Goal: Information Seeking & Learning: Check status

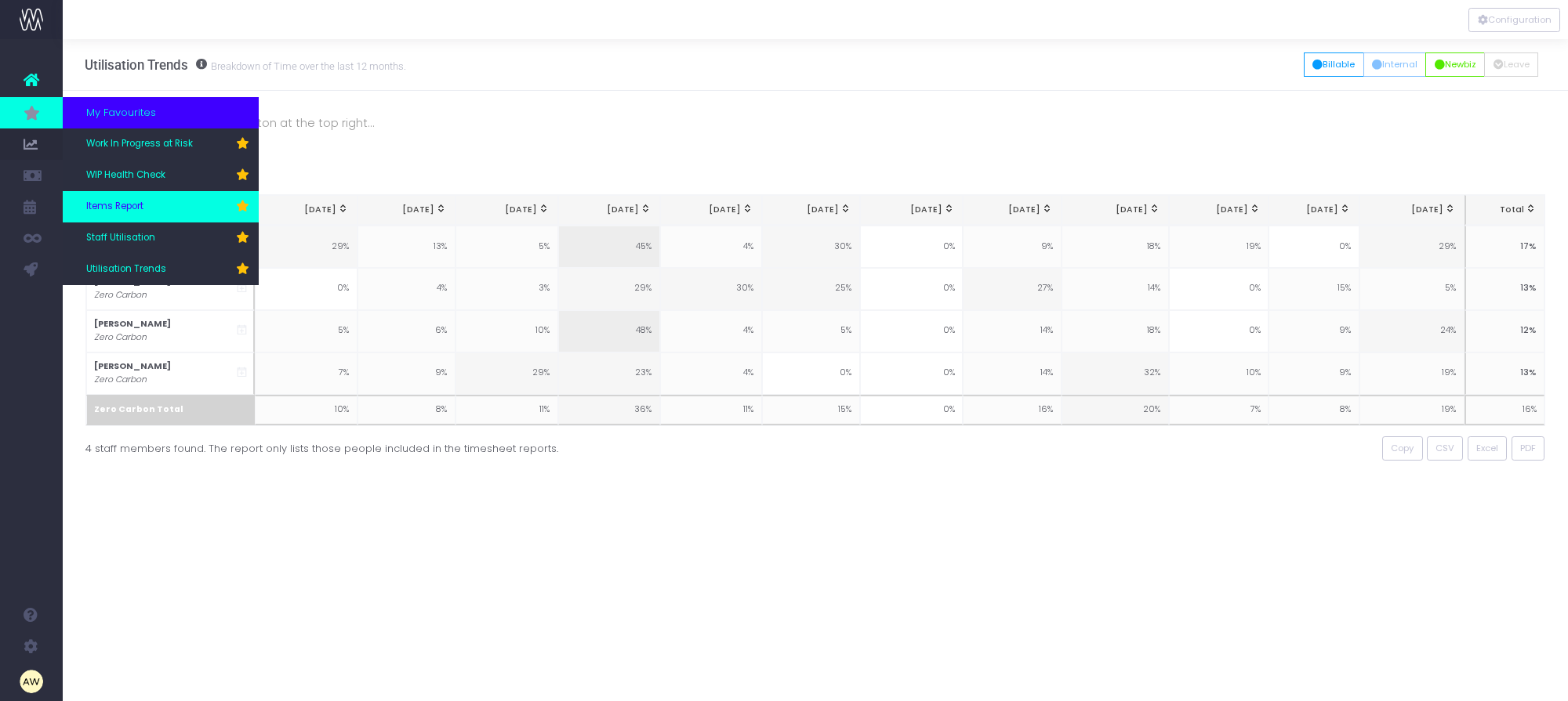
click at [129, 206] on span "Items Report" at bounding box center [114, 207] width 57 height 14
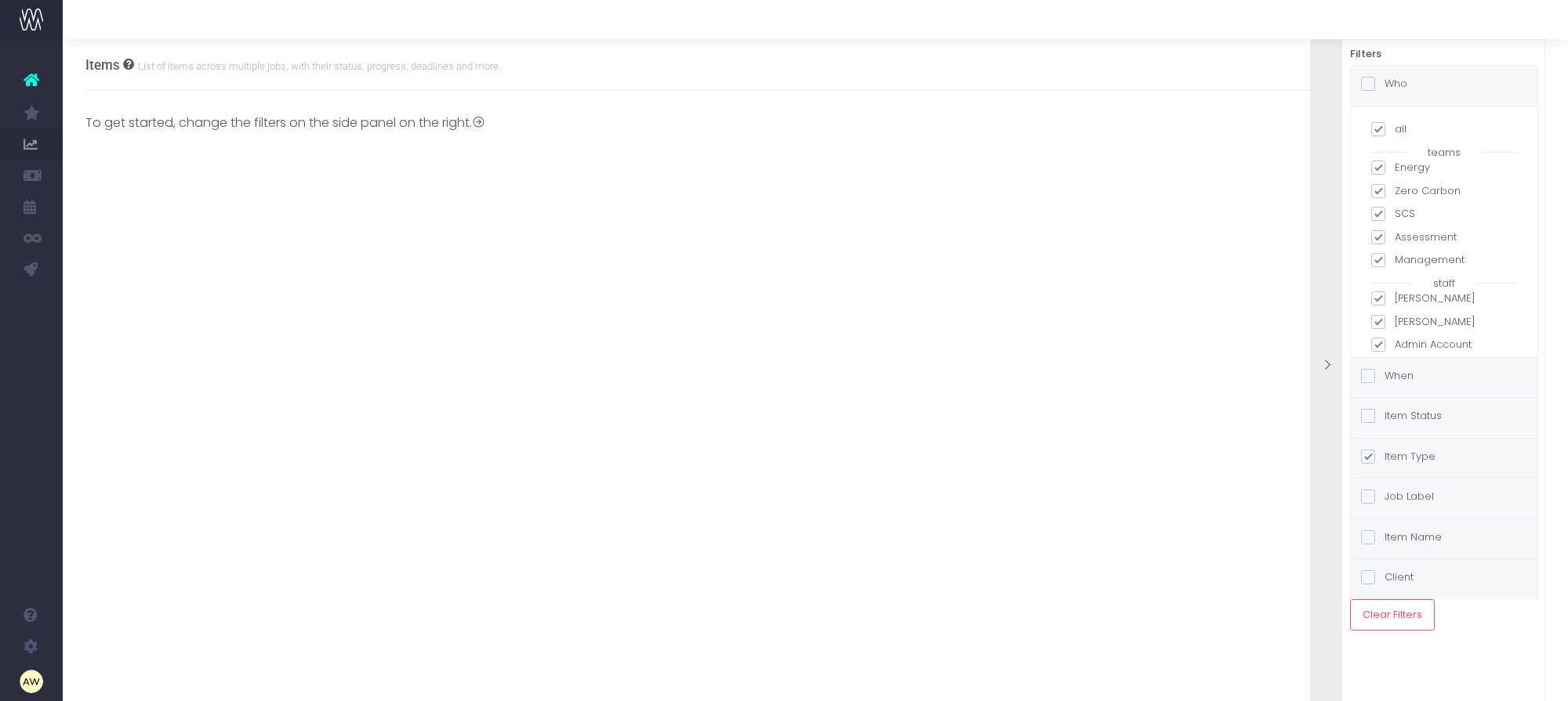
click at [1380, 124] on span at bounding box center [1378, 129] width 14 height 14
click at [1394, 124] on input "all" at bounding box center [1399, 126] width 11 height 11
checkbox input "false"
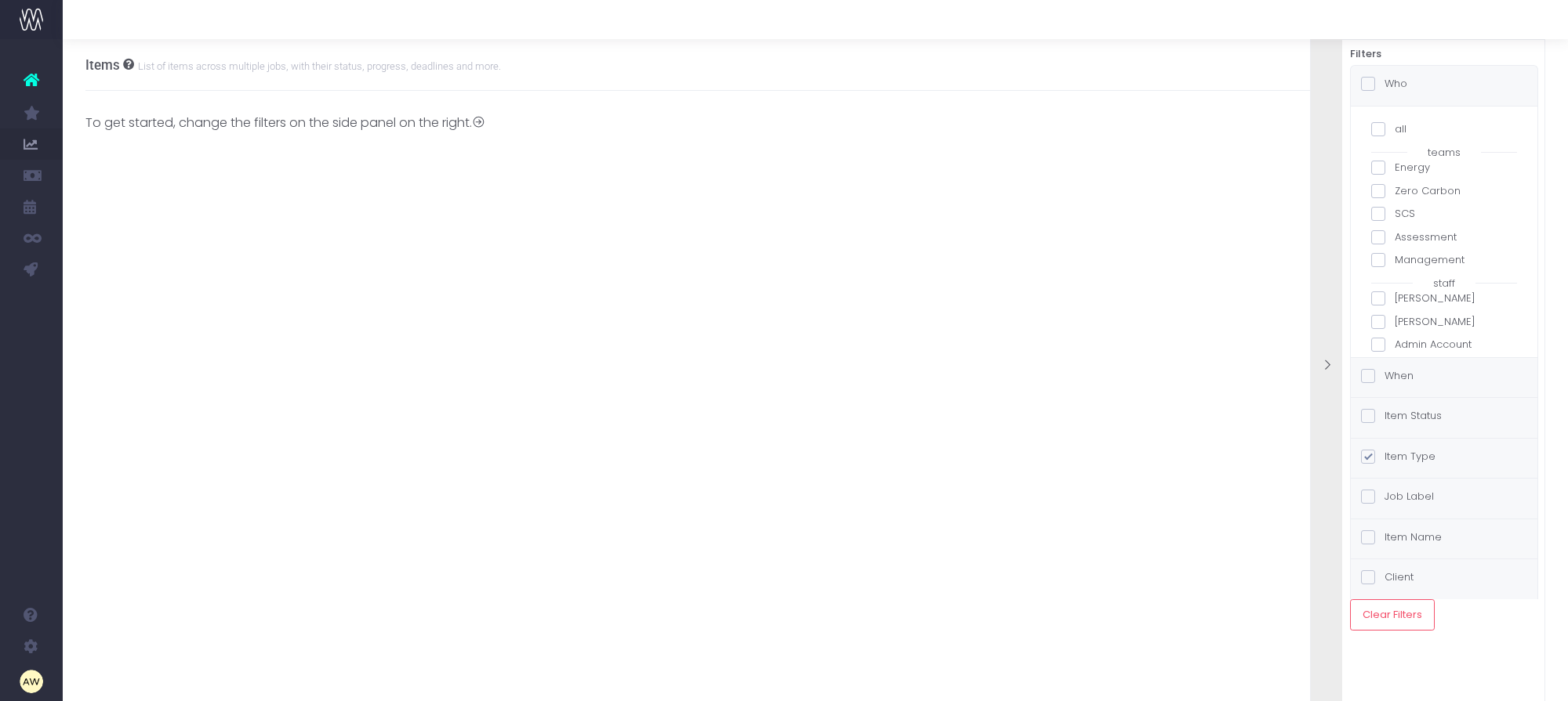
checkbox input "false"
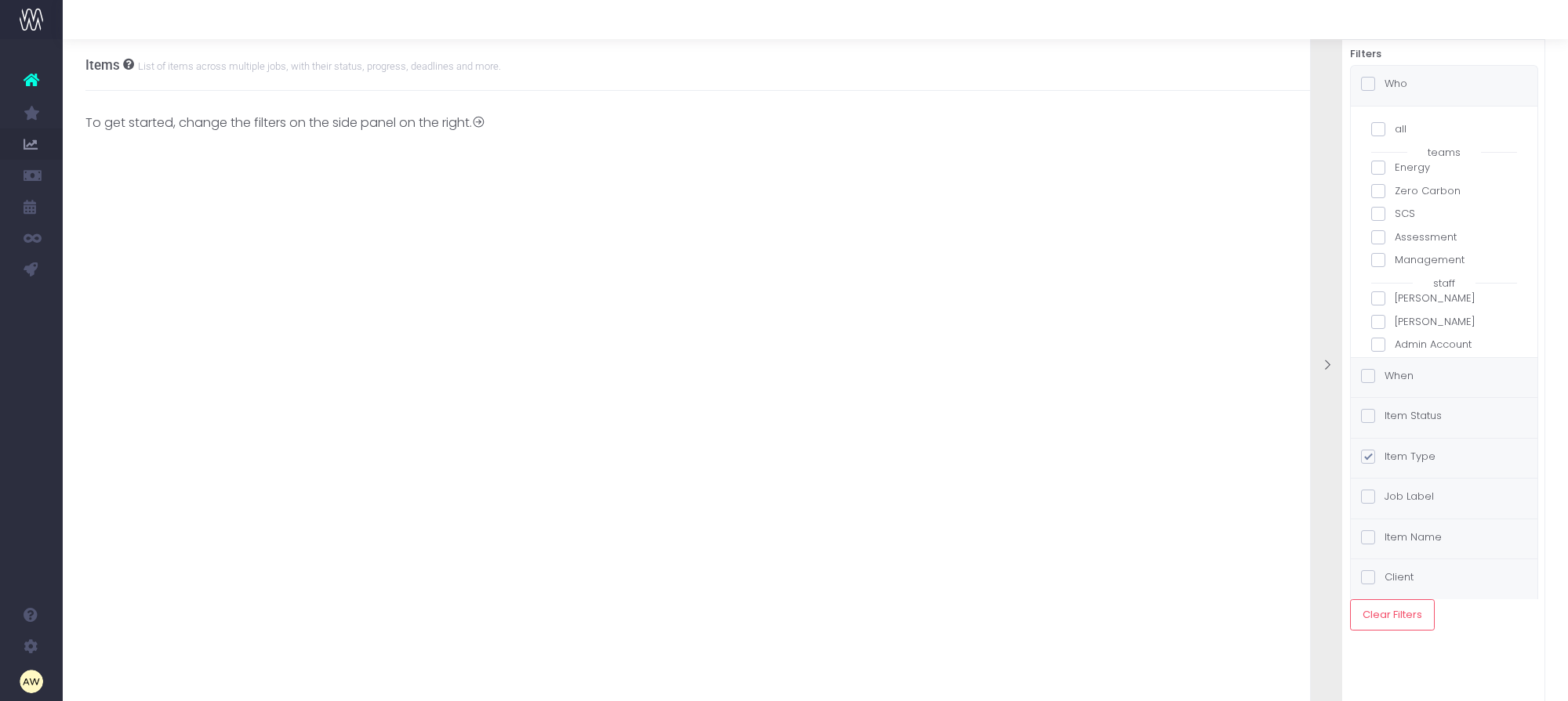
checkbox input "false"
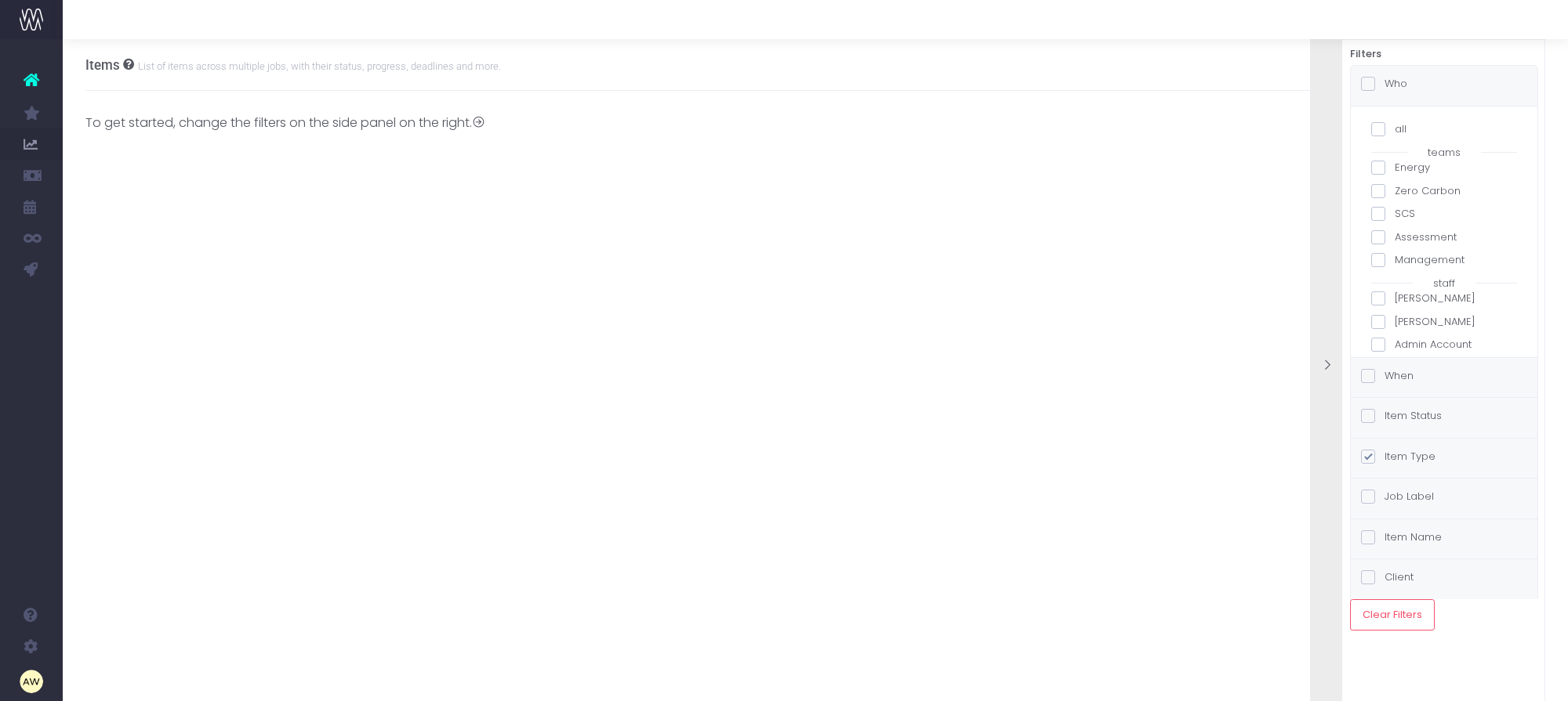
checkbox input "false"
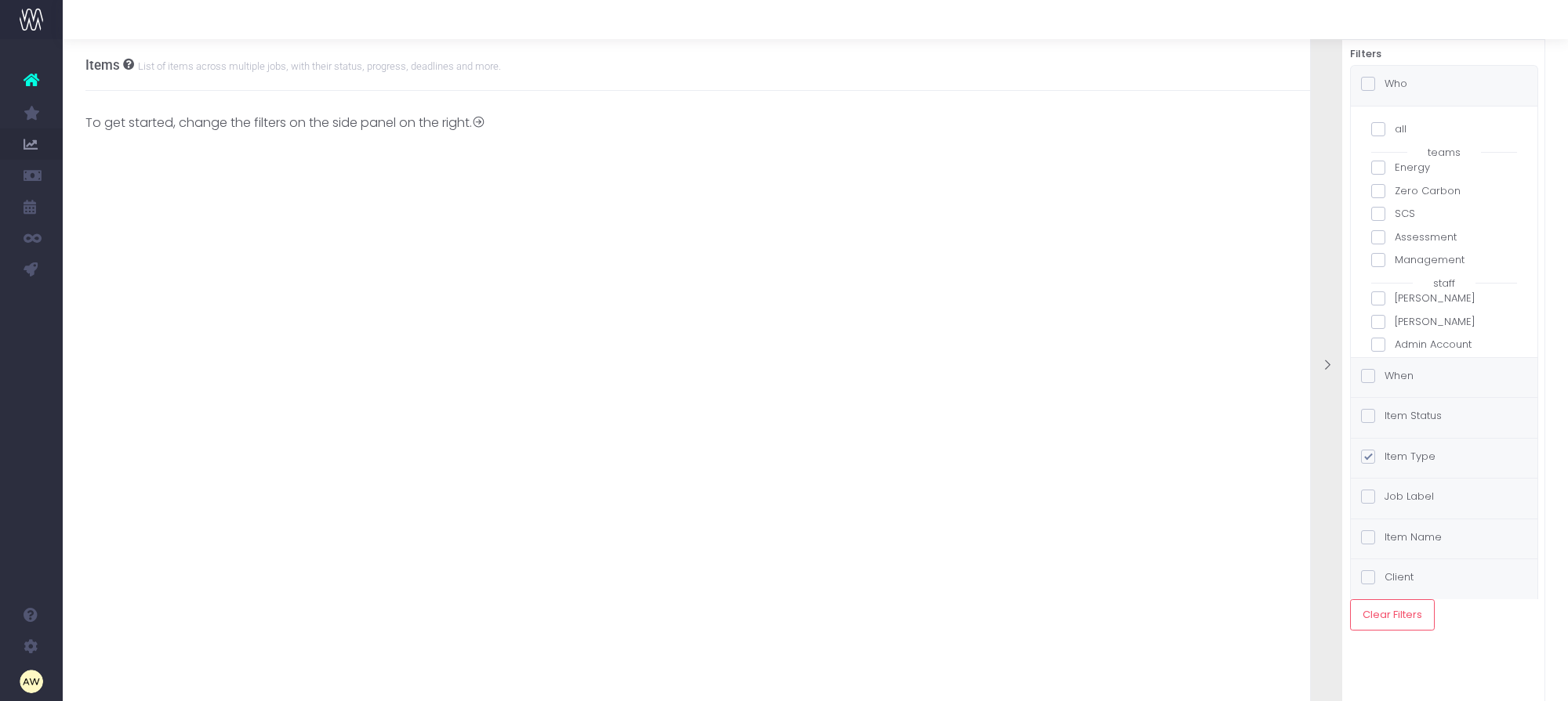
checkbox input "false"
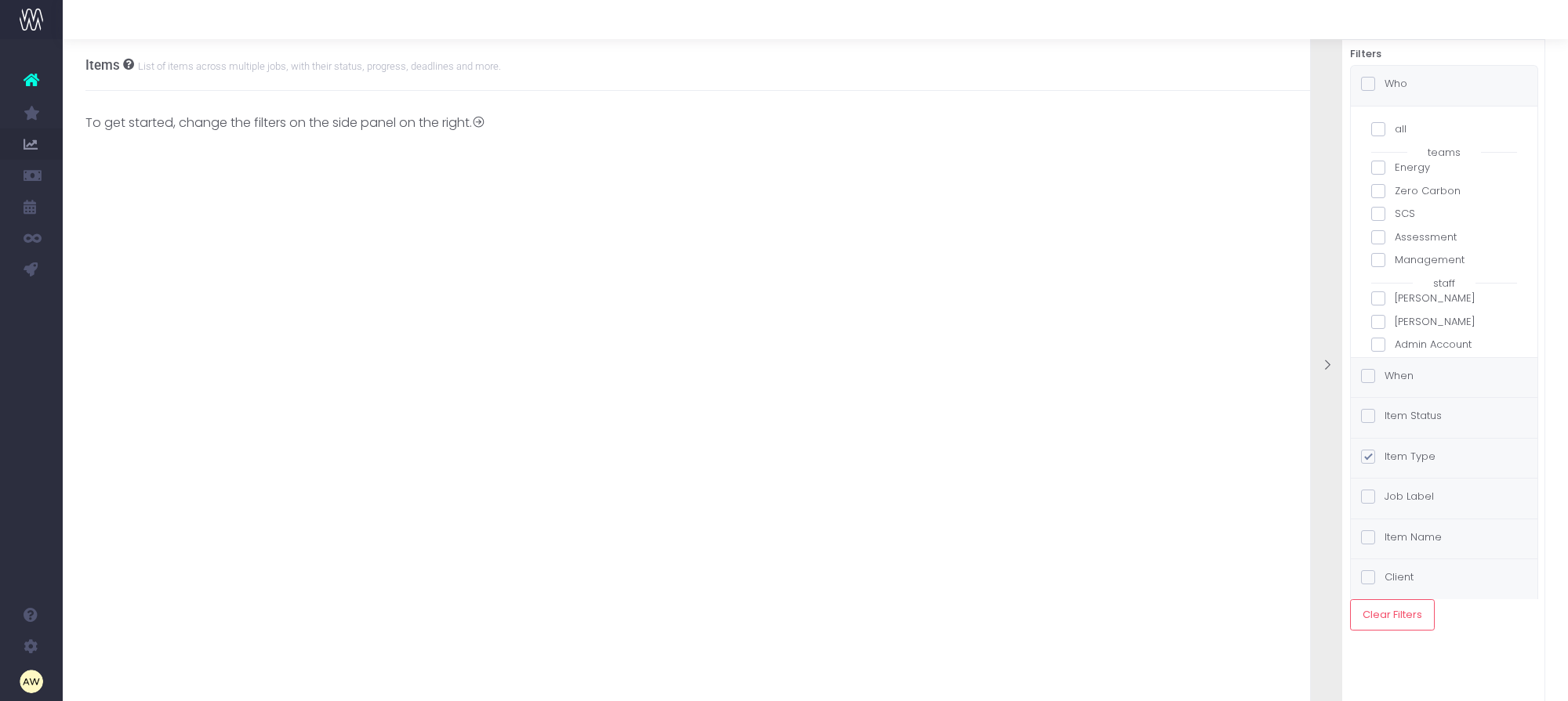
checkbox input "false"
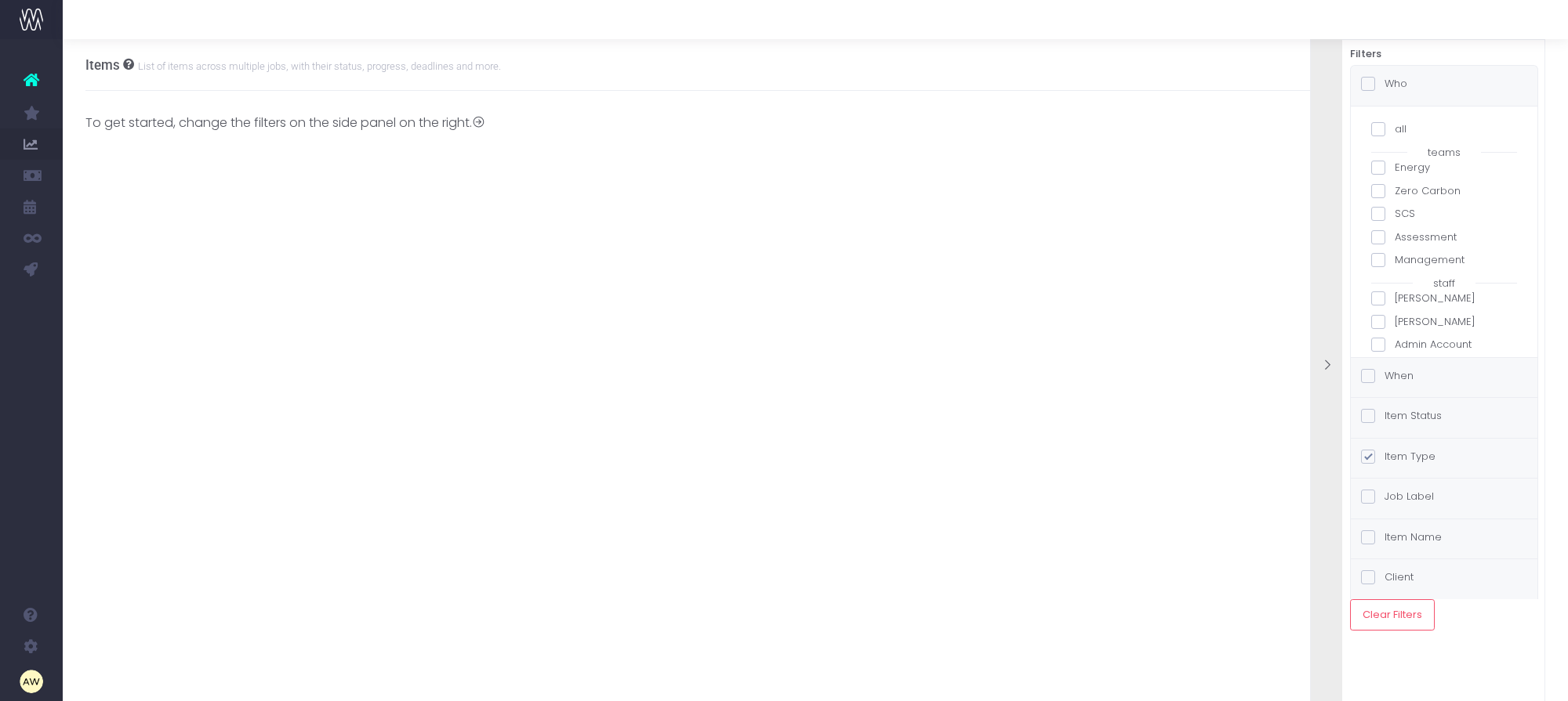
checkbox input "false"
click at [1431, 278] on label "[PERSON_NAME]" at bounding box center [1443, 282] width 146 height 15
click at [1405, 278] on input "[PERSON_NAME]" at bounding box center [1399, 279] width 11 height 11
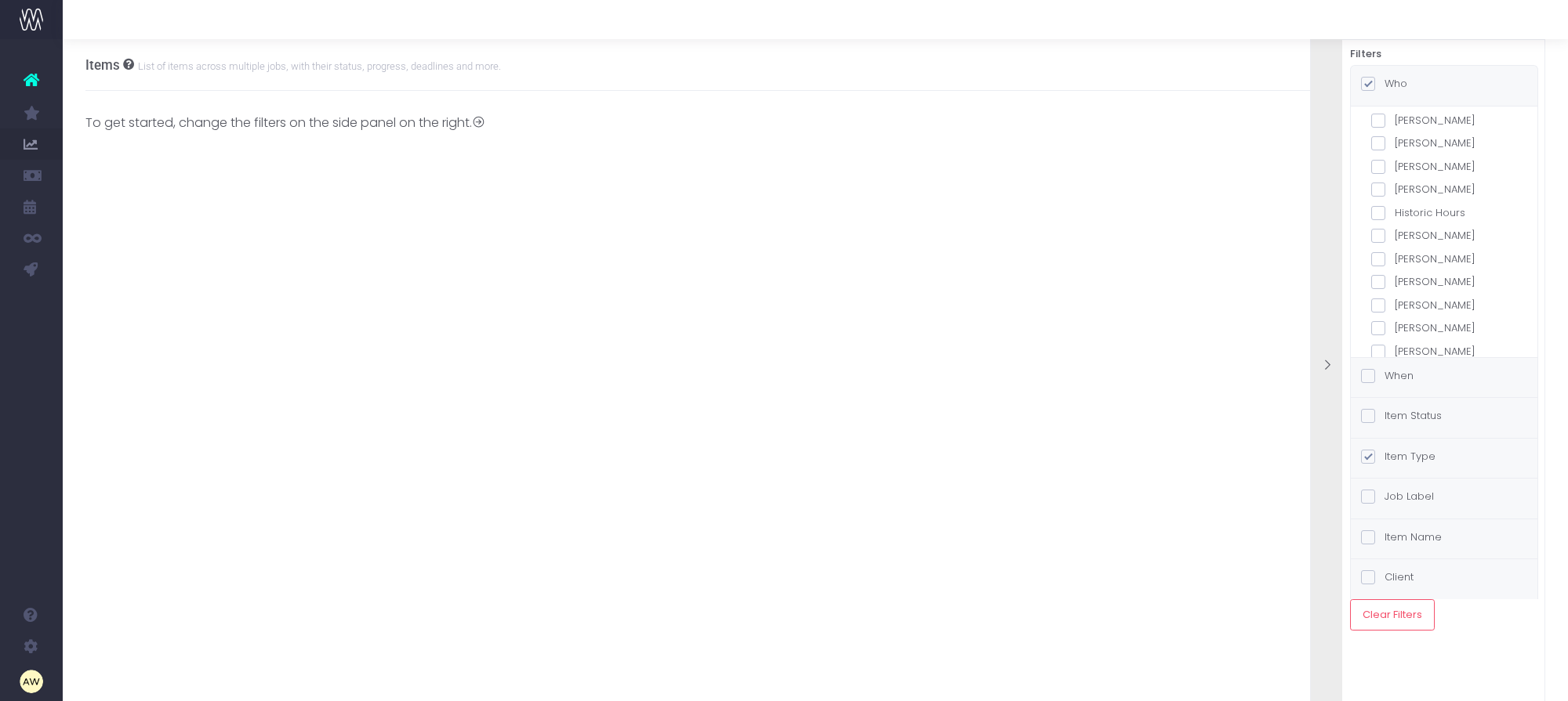
checkbox input "true"
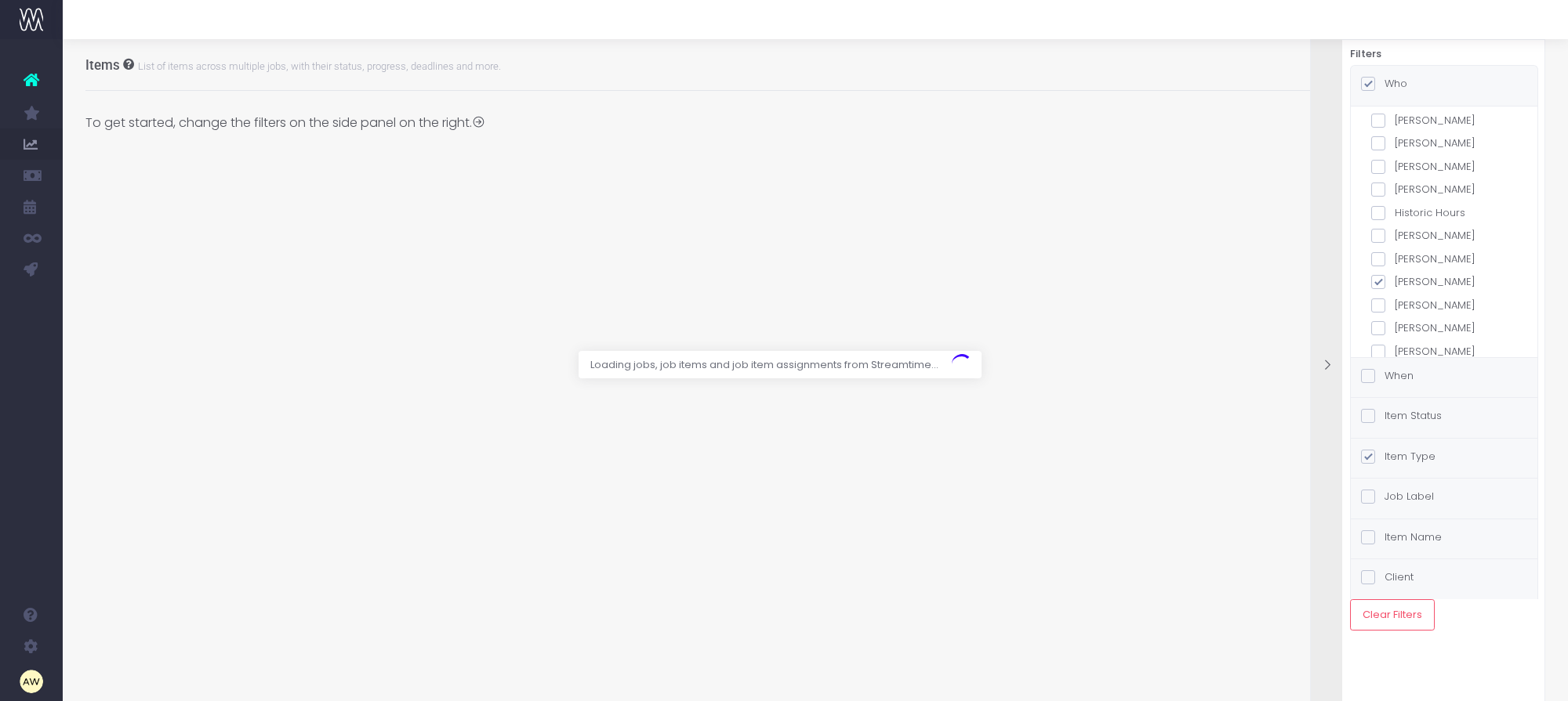
click at [1415, 413] on label "Item Status" at bounding box center [1401, 416] width 81 height 15
click at [1394, 413] on input "Item Status" at bounding box center [1389, 413] width 11 height 11
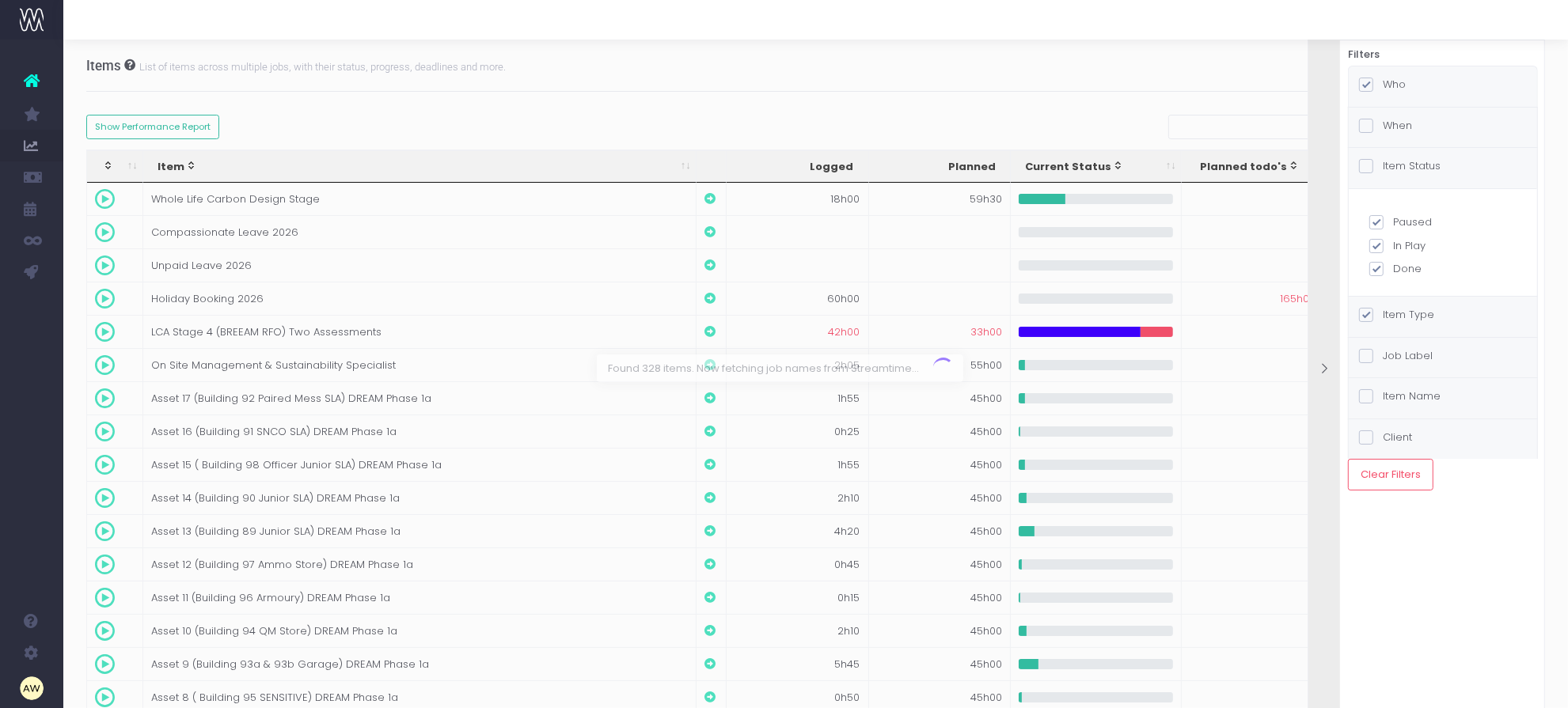
click at [1423, 283] on div "Paused In Play Done" at bounding box center [1443, 243] width 188 height 107
click at [1409, 261] on div "Paused In Play Done" at bounding box center [1443, 246] width 147 height 62
click at [1408, 269] on label "Done" at bounding box center [1443, 269] width 147 height 16
click at [1403, 269] on input "Done" at bounding box center [1398, 266] width 11 height 11
checkbox input "false"
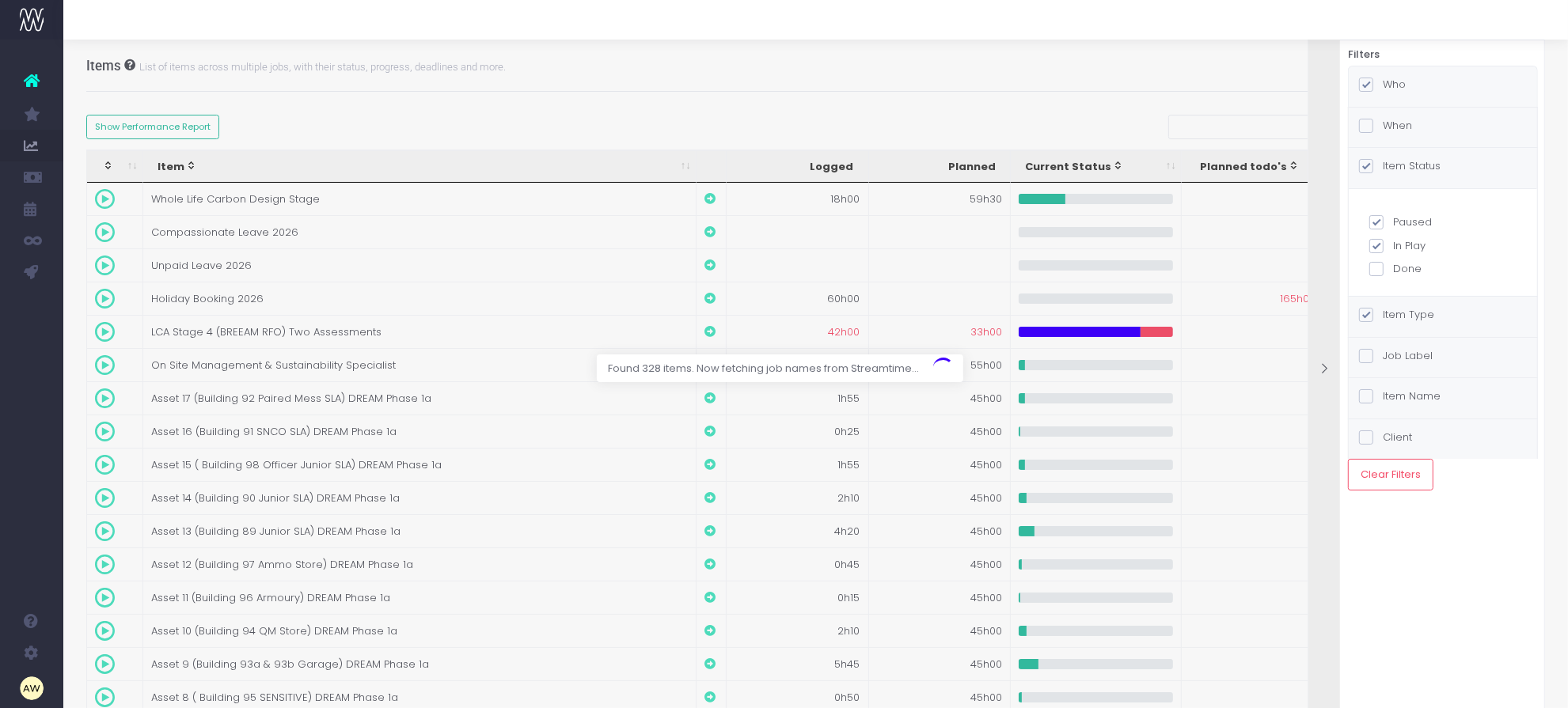
checkbox input "true"
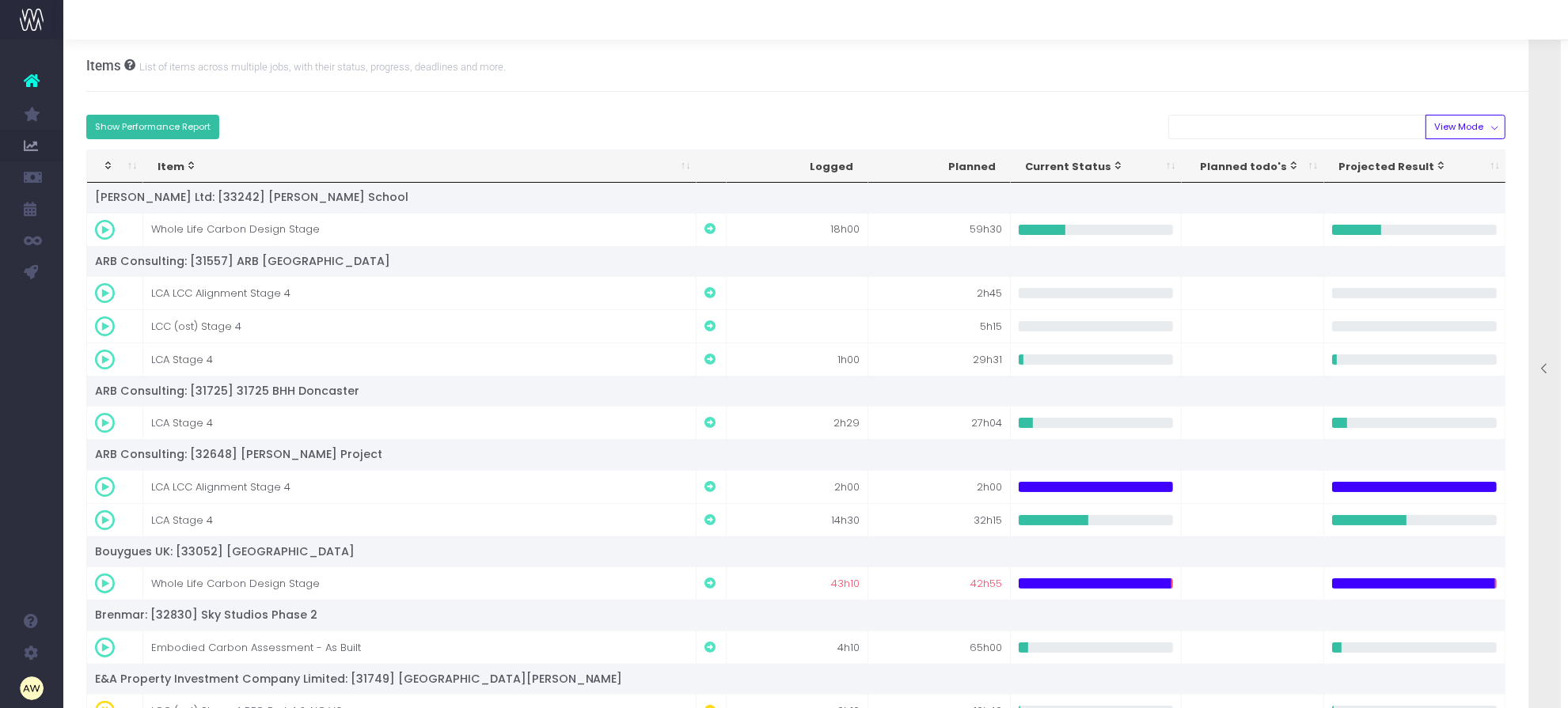
click at [176, 116] on button "Show Performance Report" at bounding box center [152, 127] width 134 height 24
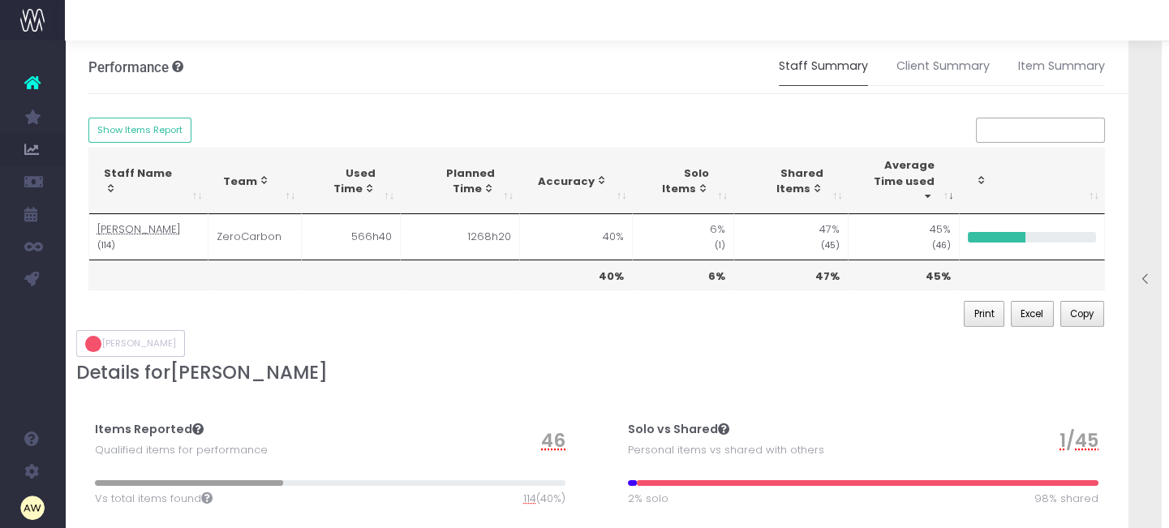
drag, startPoint x: 1594, startPoint y: 0, endPoint x: 746, endPoint y: 353, distance: 918.4
click at [746, 362] on h3 "Details for [PERSON_NAME]" at bounding box center [597, 373] width 1042 height 22
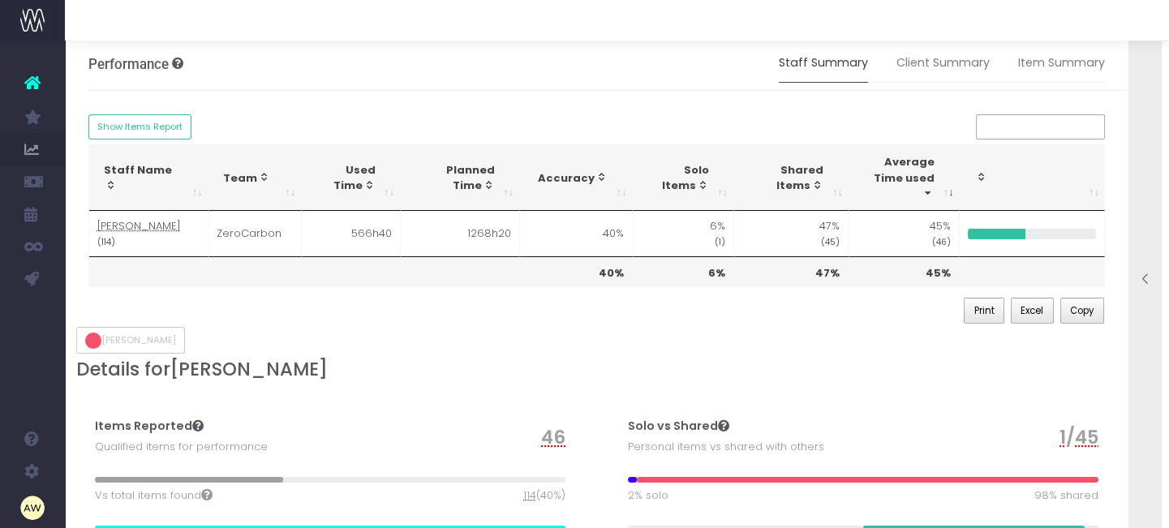
scroll to position [0, 0]
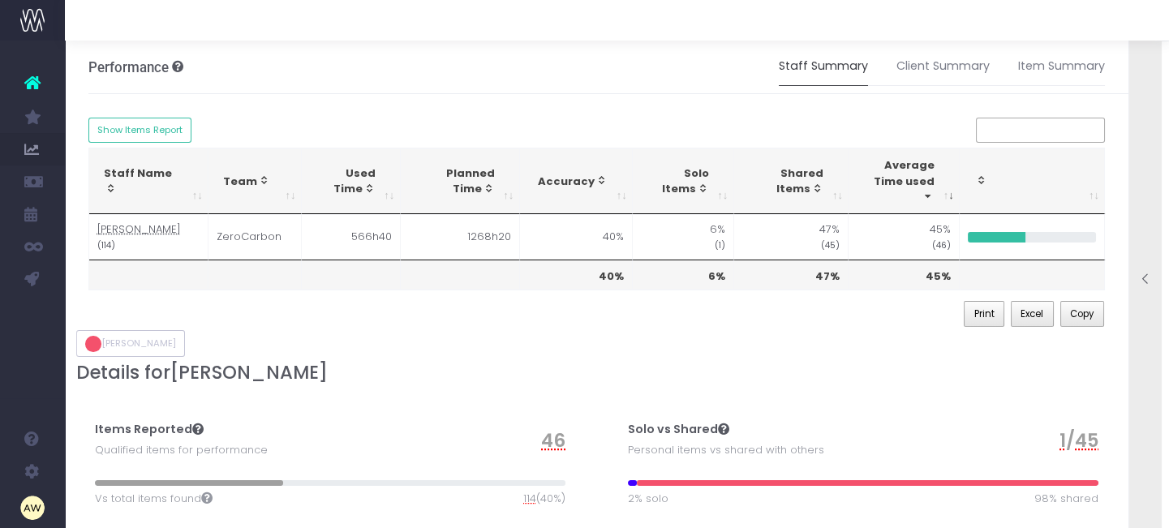
click at [609, 337] on div "[PERSON_NAME]" at bounding box center [597, 346] width 1066 height 32
click at [1133, 281] on div at bounding box center [1145, 281] width 32 height 16
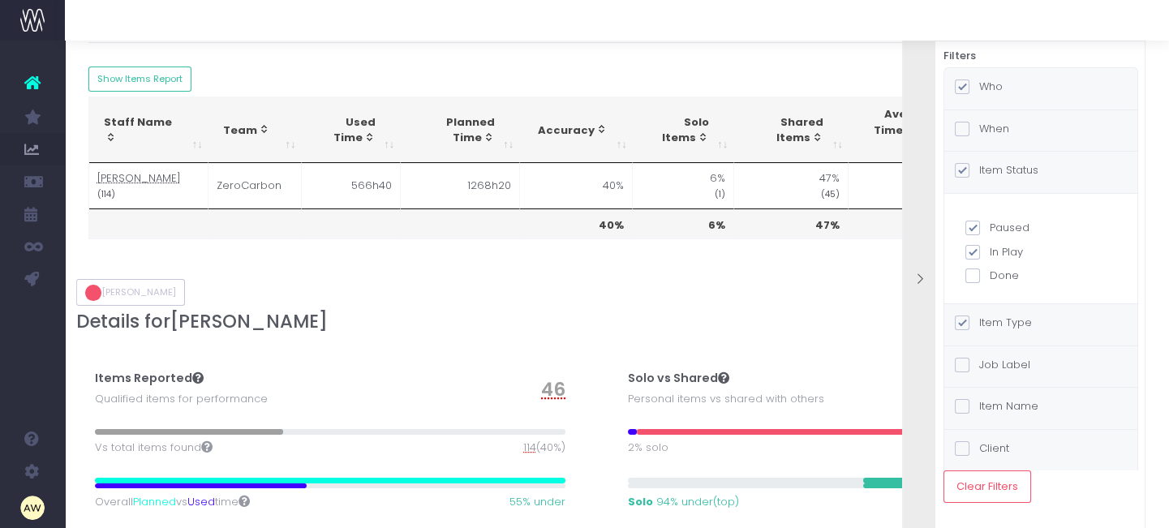
scroll to position [73, 0]
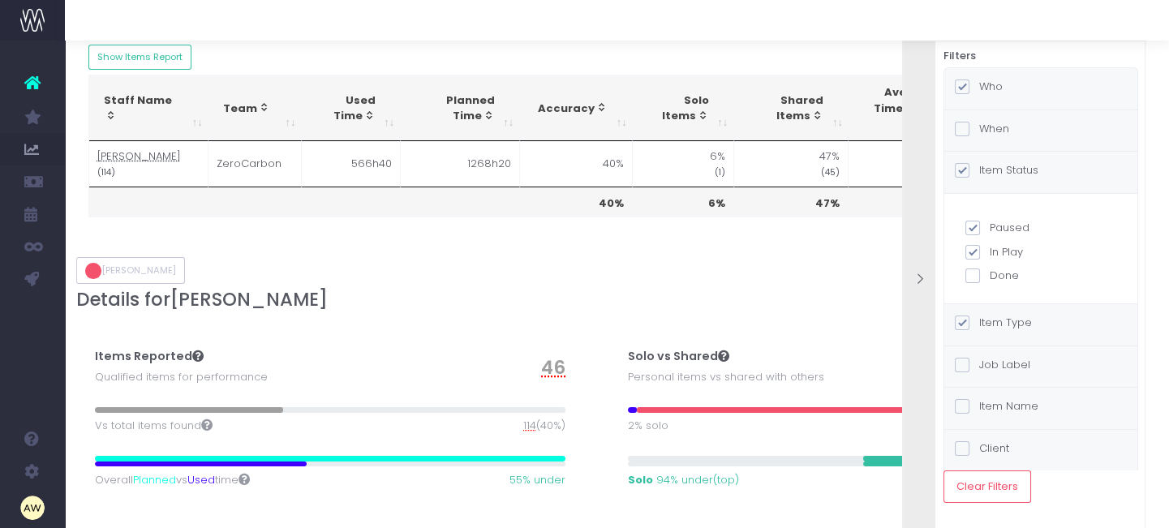
click at [1000, 250] on label "In Play" at bounding box center [1040, 252] width 151 height 16
click at [1000, 250] on input "In Play" at bounding box center [995, 249] width 11 height 11
checkbox input "false"
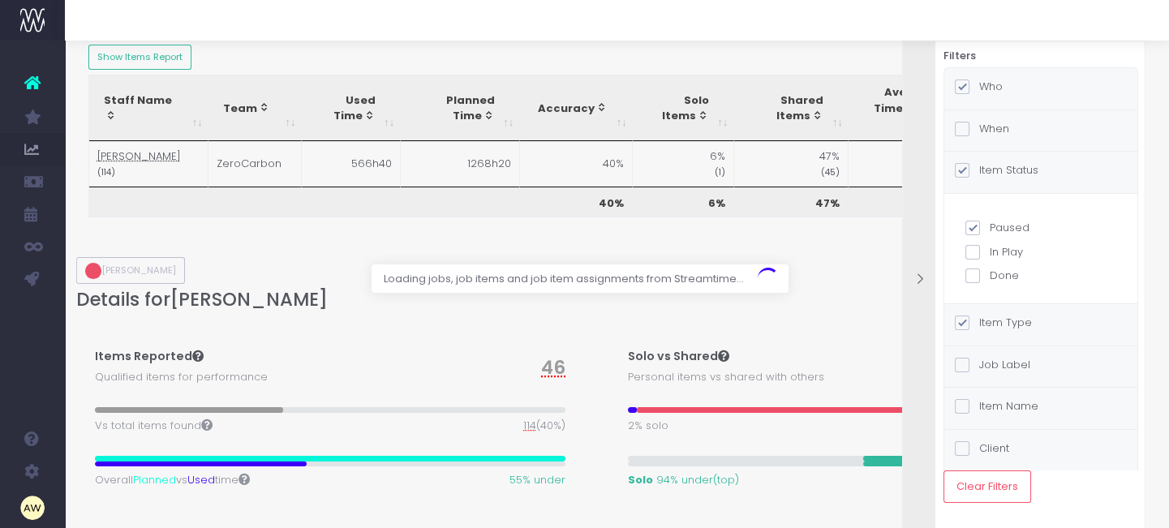
click at [1000, 230] on label "Paused" at bounding box center [1040, 228] width 151 height 16
click at [1000, 230] on input "Paused" at bounding box center [995, 225] width 11 height 11
checkbox input "false"
checkbox input "true"
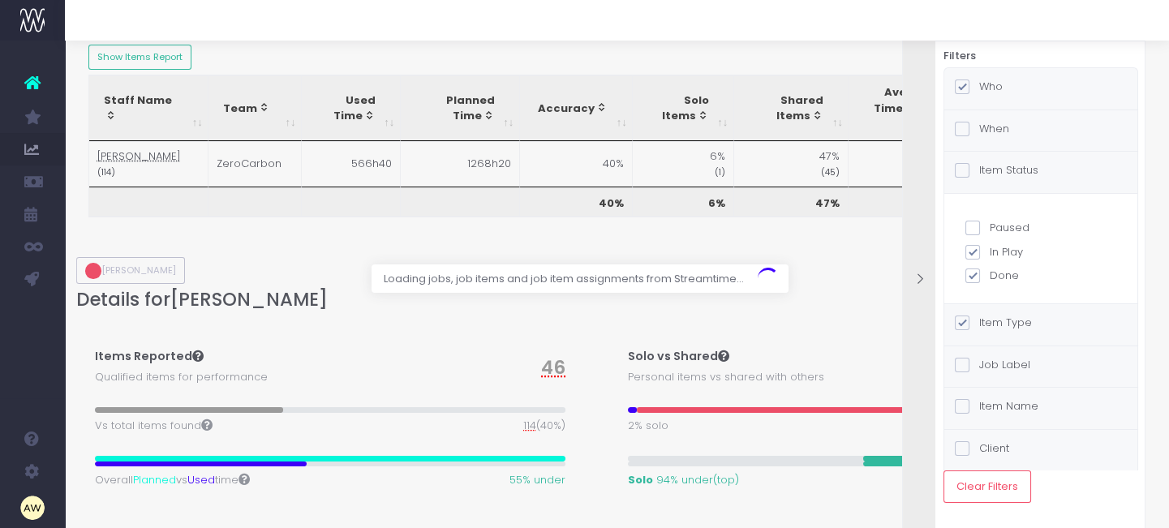
checkbox input "true"
click at [999, 272] on div "Loading jobs, job items and job item assignments from Streamtime..." at bounding box center [798, 278] width 426 height 29
click at [1006, 227] on label "Paused" at bounding box center [1040, 228] width 151 height 16
click at [1000, 227] on input "Paused" at bounding box center [995, 225] width 11 height 11
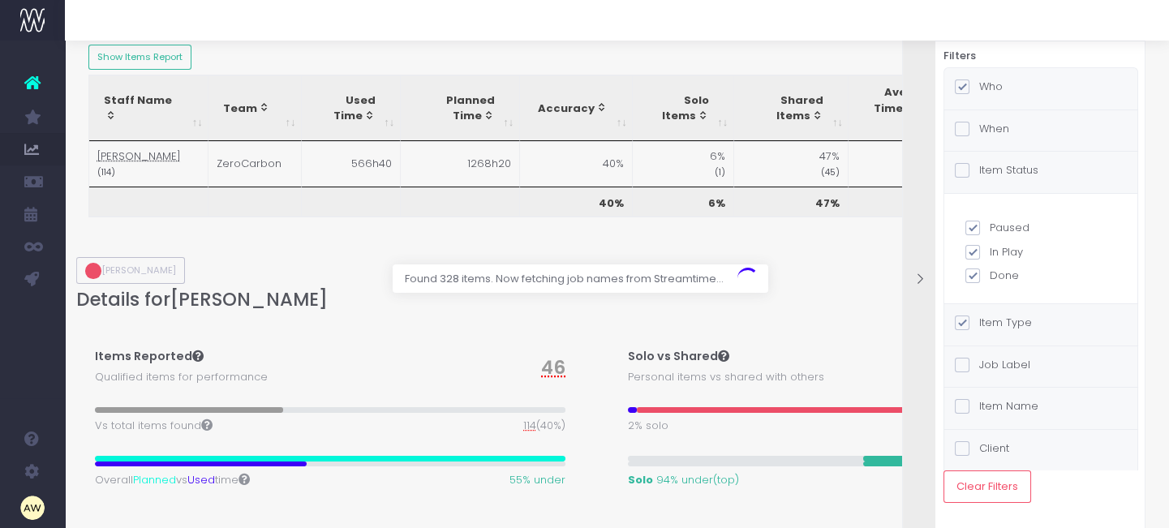
checkbox input "false"
checkbox input "true"
click at [1002, 247] on label "In Play" at bounding box center [1040, 252] width 151 height 16
click at [1000, 247] on input "In Play" at bounding box center [995, 249] width 11 height 11
checkbox input "false"
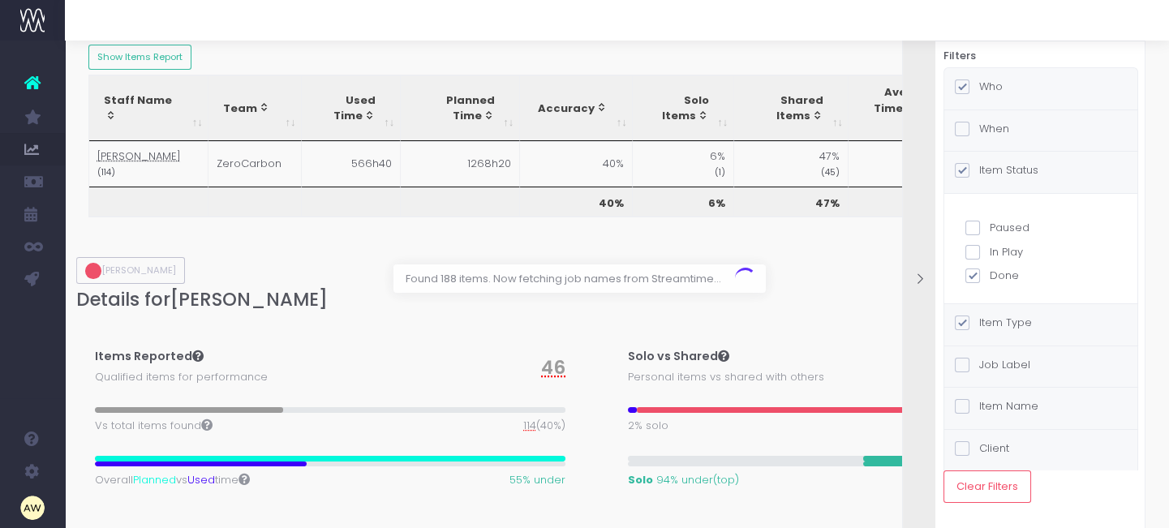
click at [998, 129] on label "When" at bounding box center [982, 129] width 54 height 16
click at [990, 129] on input "When" at bounding box center [984, 126] width 11 height 11
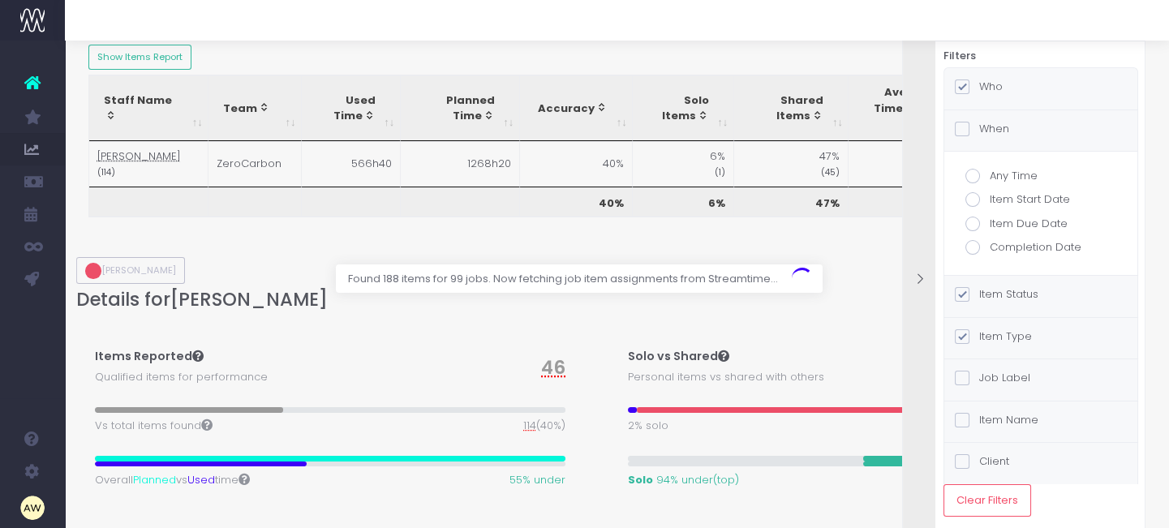
click at [1018, 243] on label "Completion Date" at bounding box center [1040, 247] width 151 height 16
click at [1000, 243] on input "Completion Date" at bounding box center [995, 244] width 11 height 11
radio input "true"
checkbox input "true"
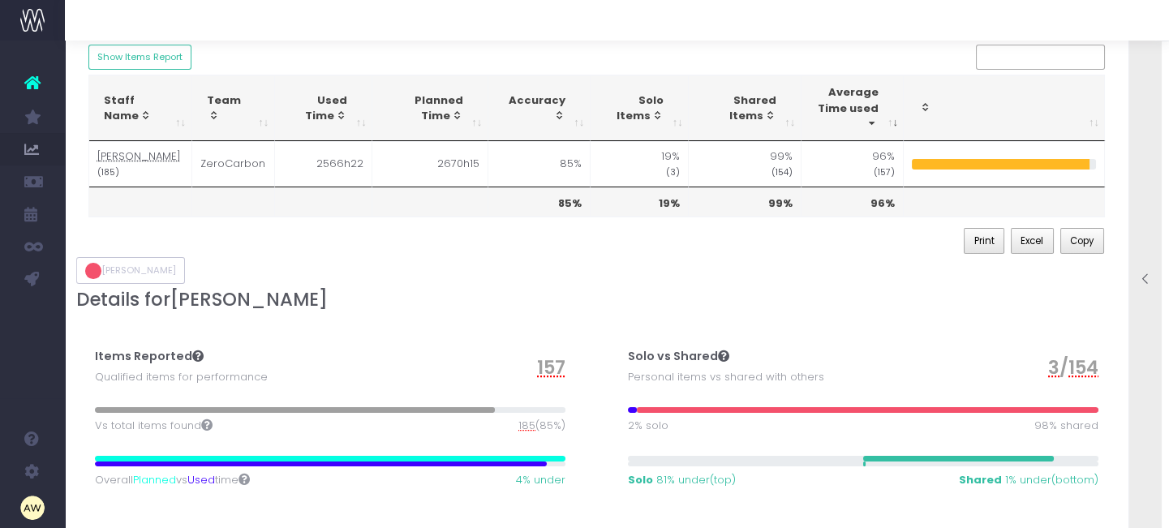
click at [1137, 219] on div at bounding box center [1145, 280] width 32 height 527
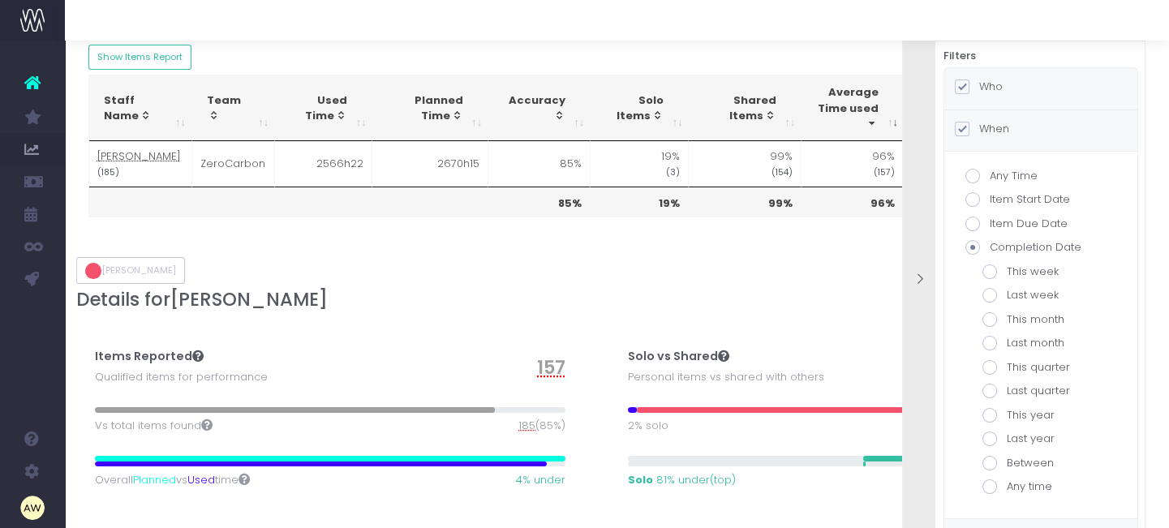
click at [1030, 341] on label "Last month" at bounding box center [1041, 343] width 117 height 16
click at [1017, 341] on input "Last month" at bounding box center [1012, 340] width 11 height 11
radio input "true"
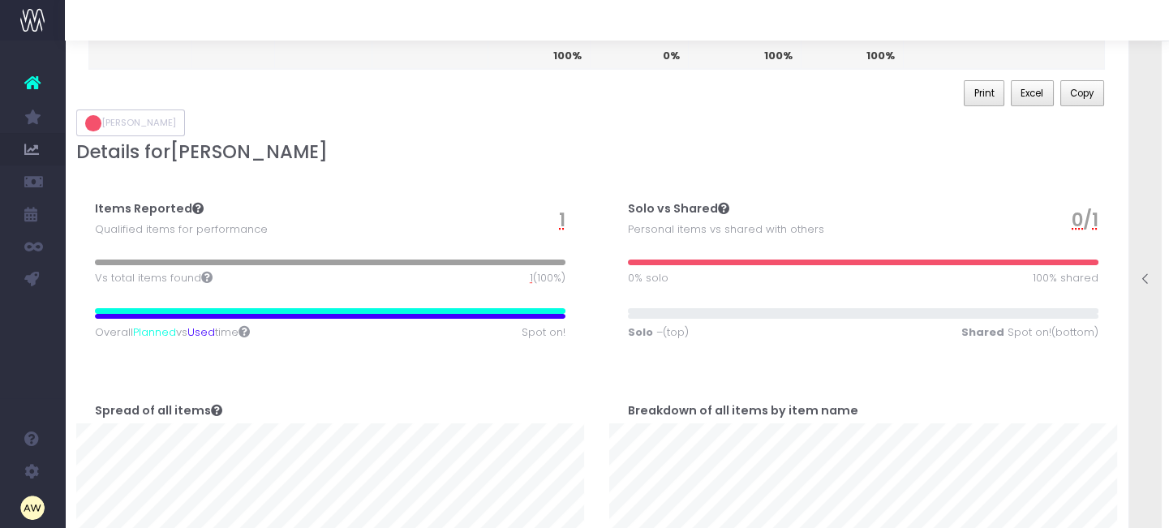
scroll to position [0, 0]
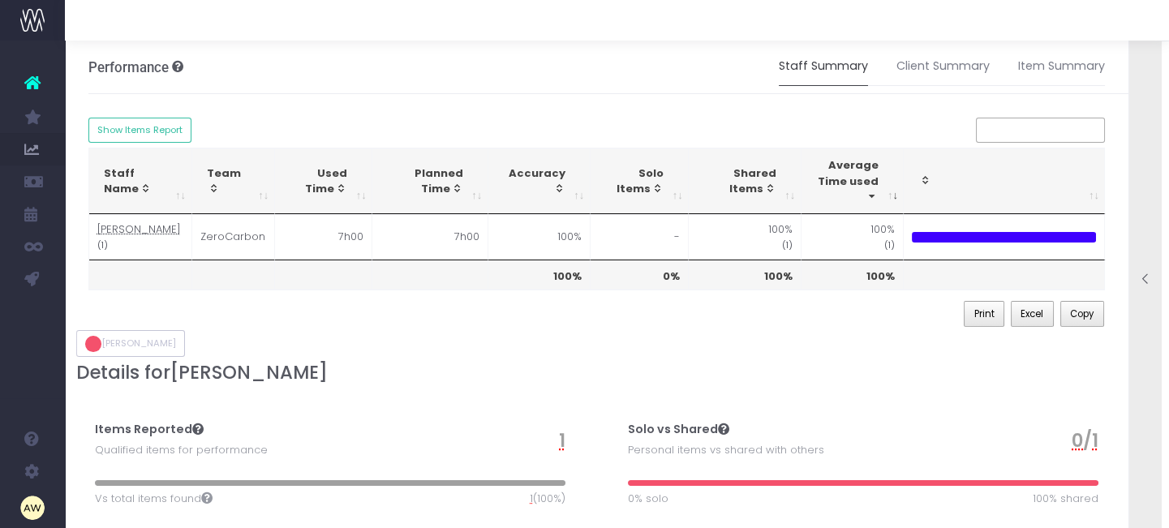
click at [1143, 284] on icon at bounding box center [1146, 280] width 14 height 14
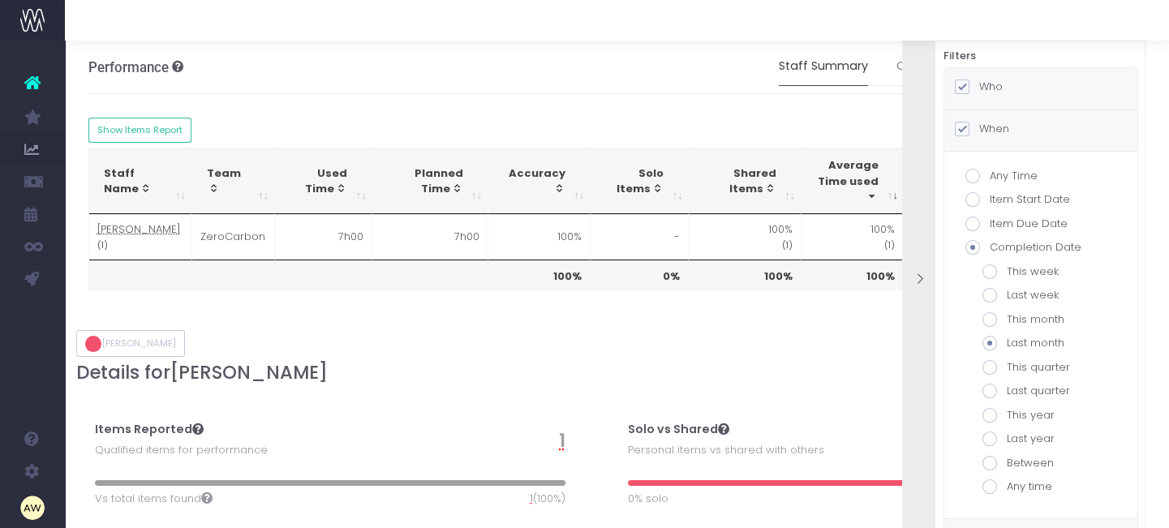
click at [1030, 458] on label "Between" at bounding box center [1041, 463] width 117 height 16
click at [1017, 458] on input "Between" at bounding box center [1012, 460] width 11 height 11
radio input "true"
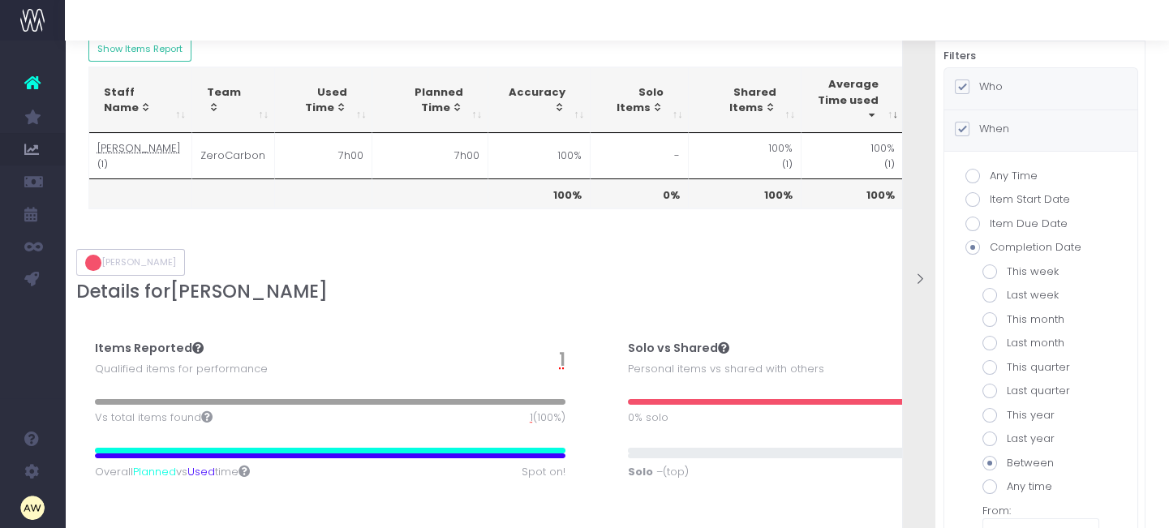
scroll to position [147, 0]
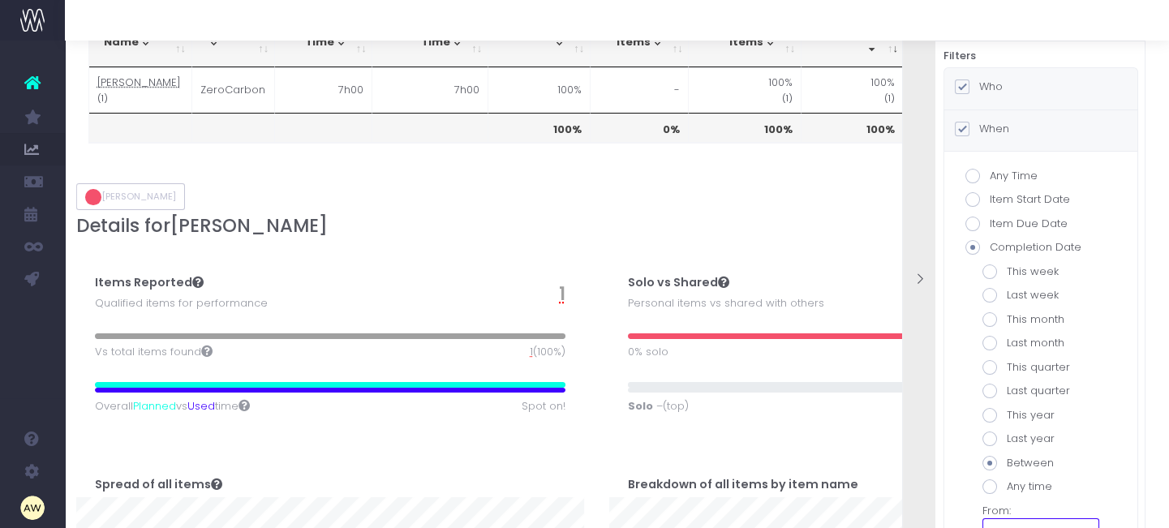
click at [1045, 522] on input "text" at bounding box center [1041, 534] width 117 height 32
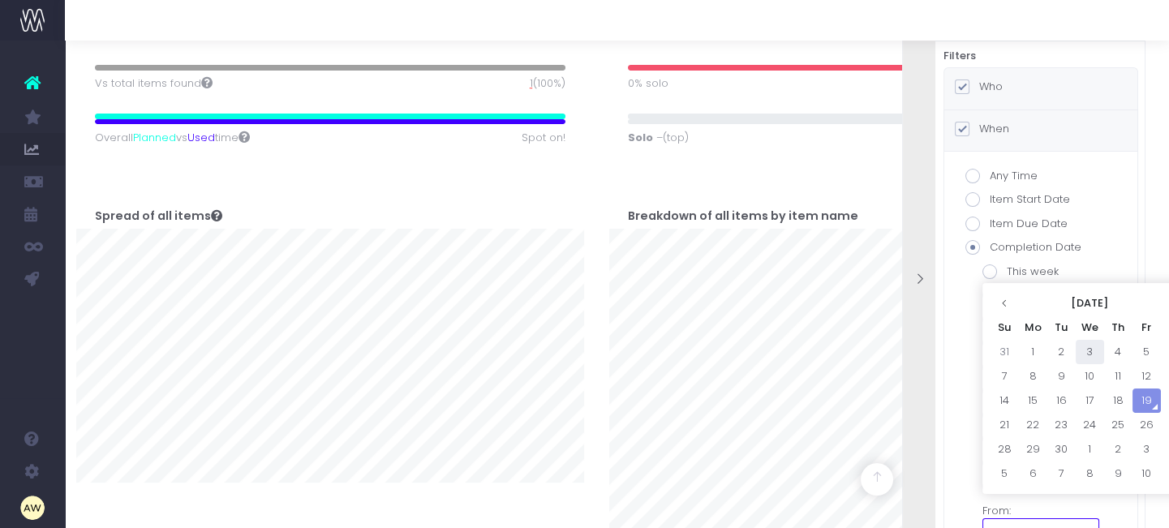
scroll to position [442, 0]
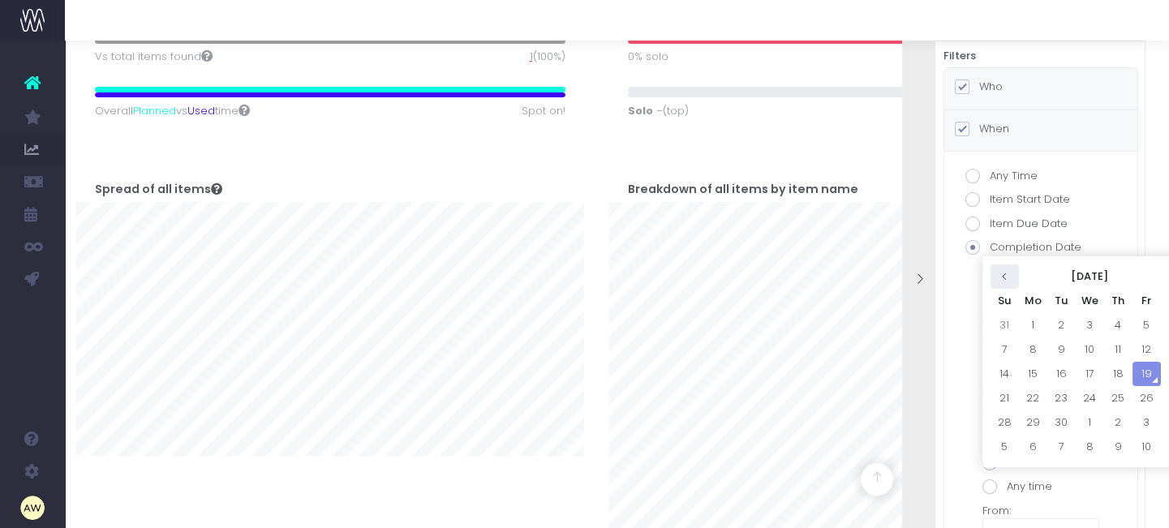
click at [1003, 280] on icon at bounding box center [1004, 276] width 9 height 9
click at [1003, 280] on div "This week Last week This month Last month This quarter Last quarter This year L…" at bounding box center [1041, 432] width 117 height 337
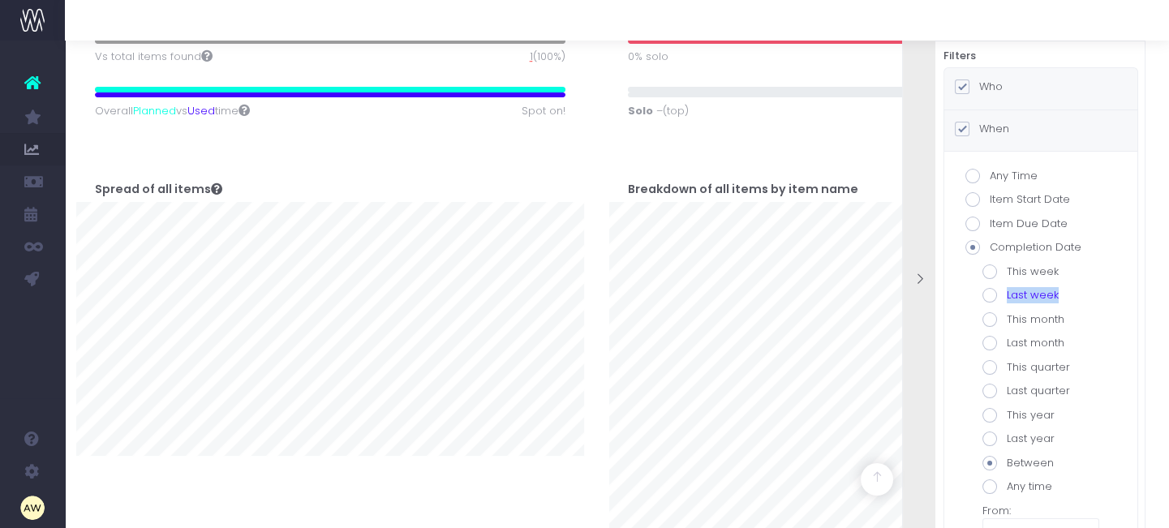
click at [1003, 280] on div "This week Last week This month Last month This quarter Last quarter This year L…" at bounding box center [1041, 432] width 117 height 337
click at [1019, 522] on input "text" at bounding box center [1041, 534] width 117 height 32
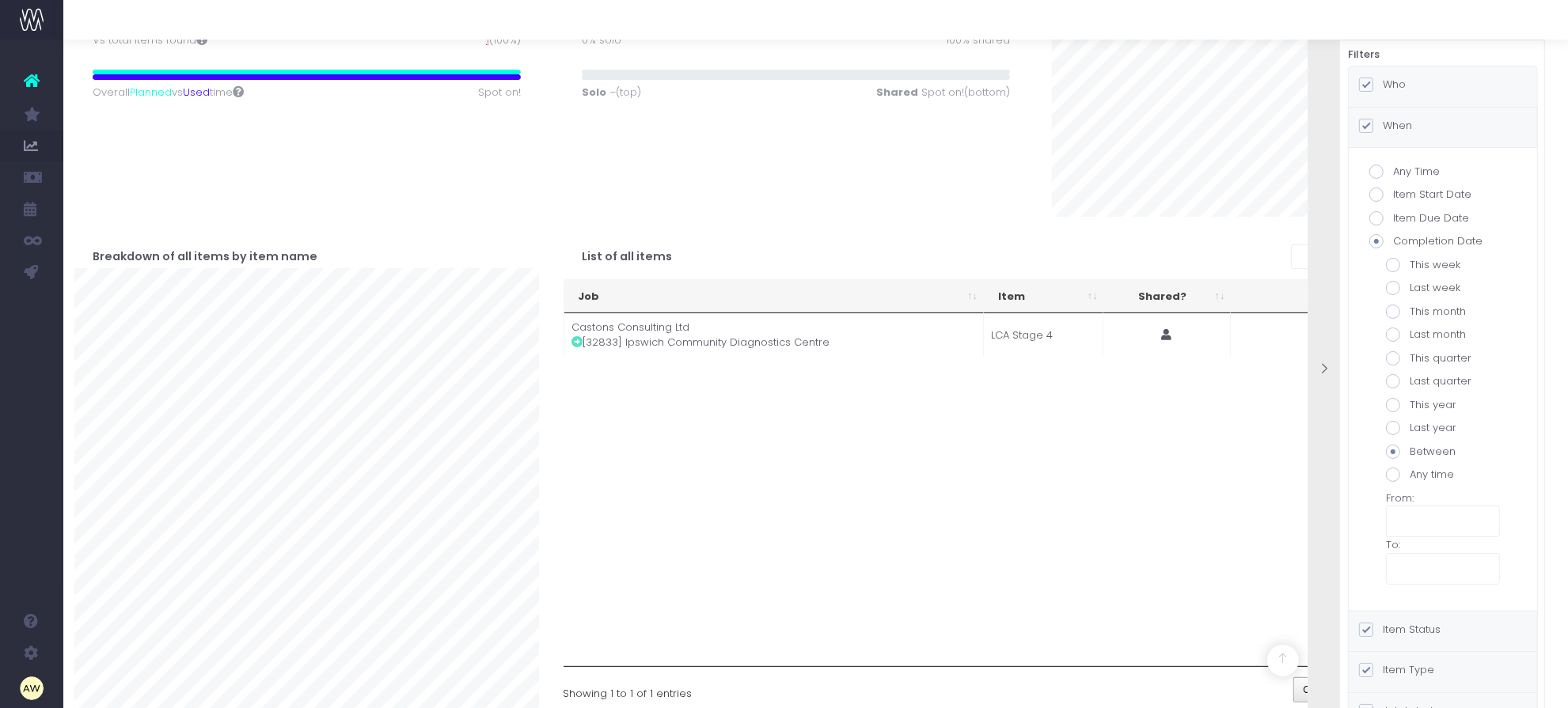
drag, startPoint x: 1136, startPoint y: 0, endPoint x: 1199, endPoint y: 255, distance: 262.7
click at [1199, 255] on div "List of all items Job Item Shared? Logged vs Planned % Job Item Shared? Logged …" at bounding box center [1041, 460] width 954 height 489
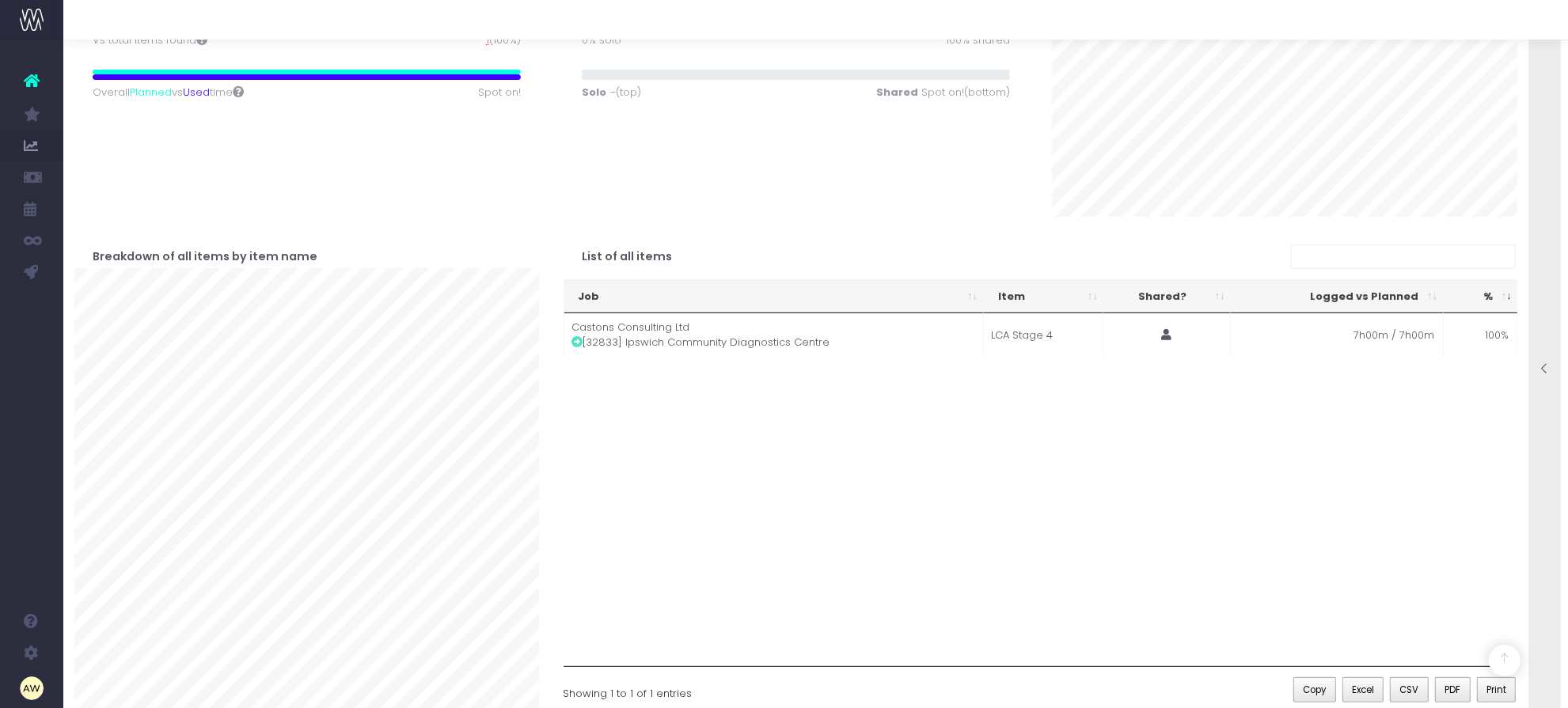
click at [1544, 294] on div at bounding box center [1545, 370] width 31 height 707
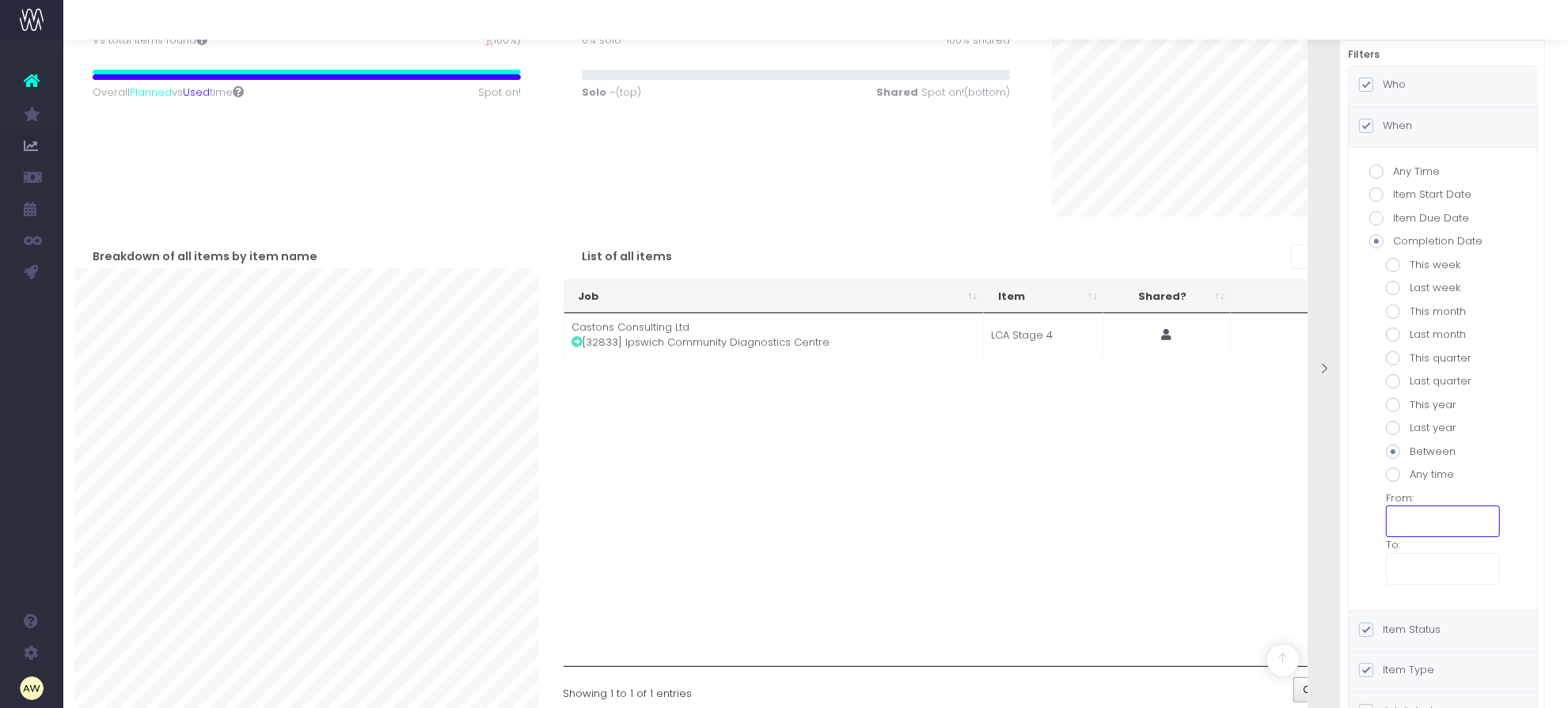
click at [1431, 527] on input "text" at bounding box center [1443, 521] width 114 height 31
click at [1415, 563] on th at bounding box center [1409, 559] width 27 height 23
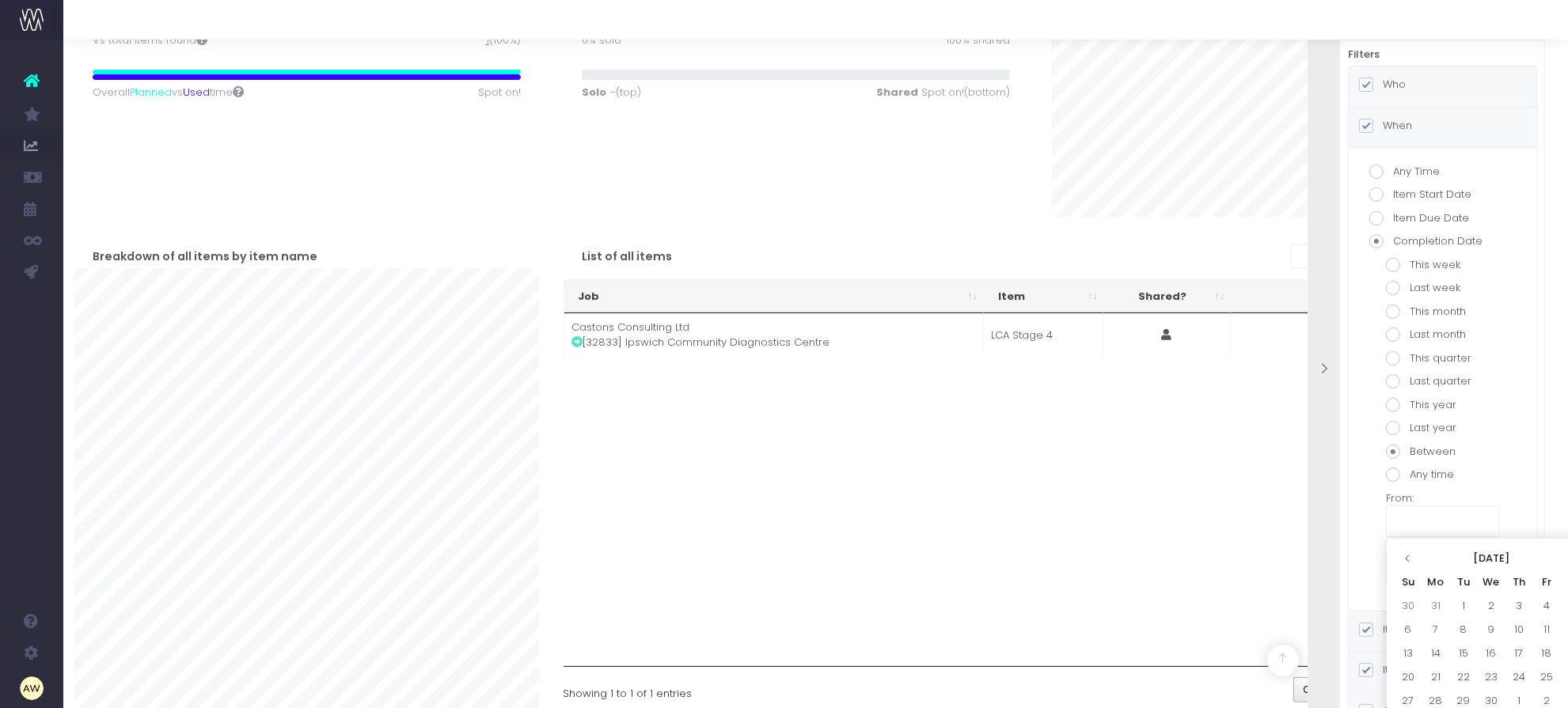
click at [1435, 619] on td "7" at bounding box center [1436, 630] width 27 height 23
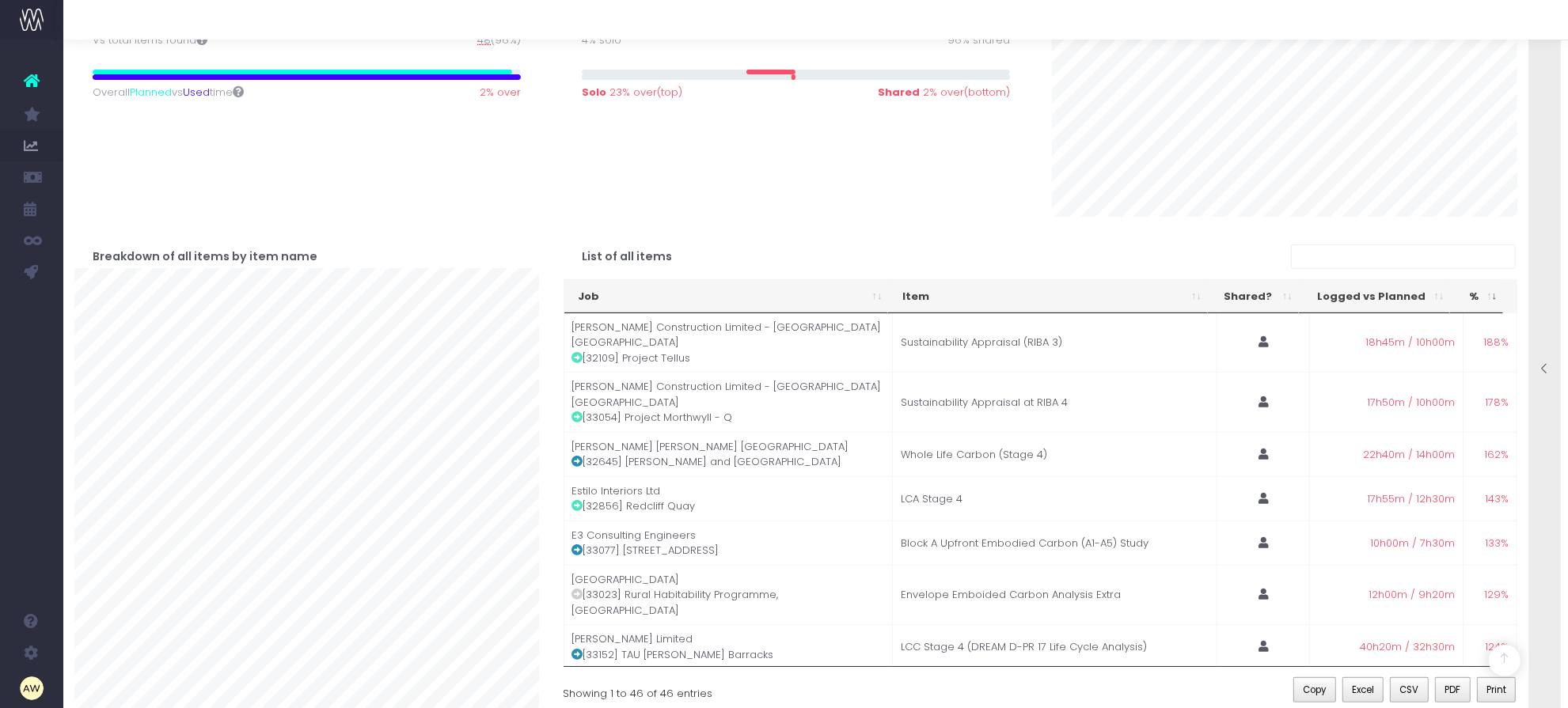
click at [543, 278] on div "Breakdown of all items by item name" at bounding box center [306, 475] width 489 height 517
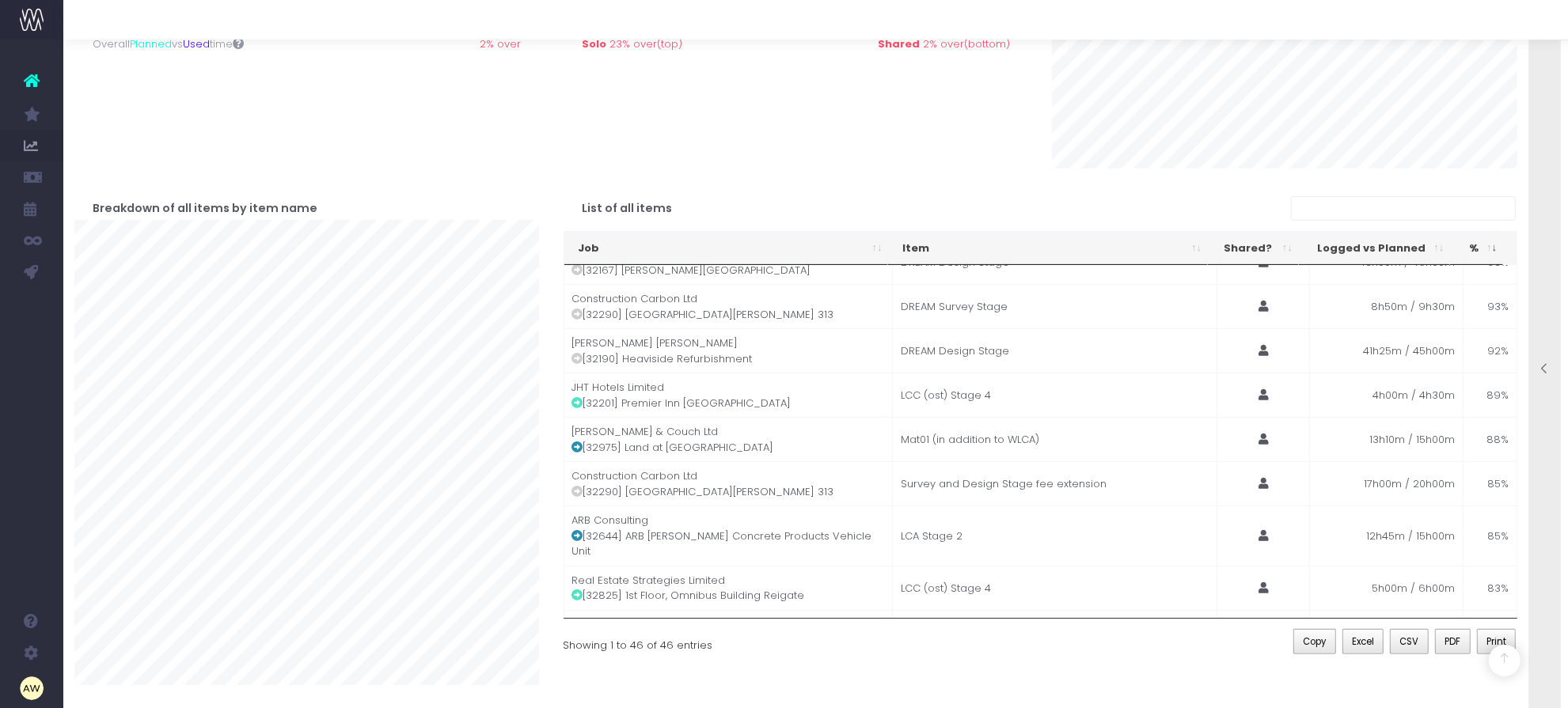
scroll to position [1685, 0]
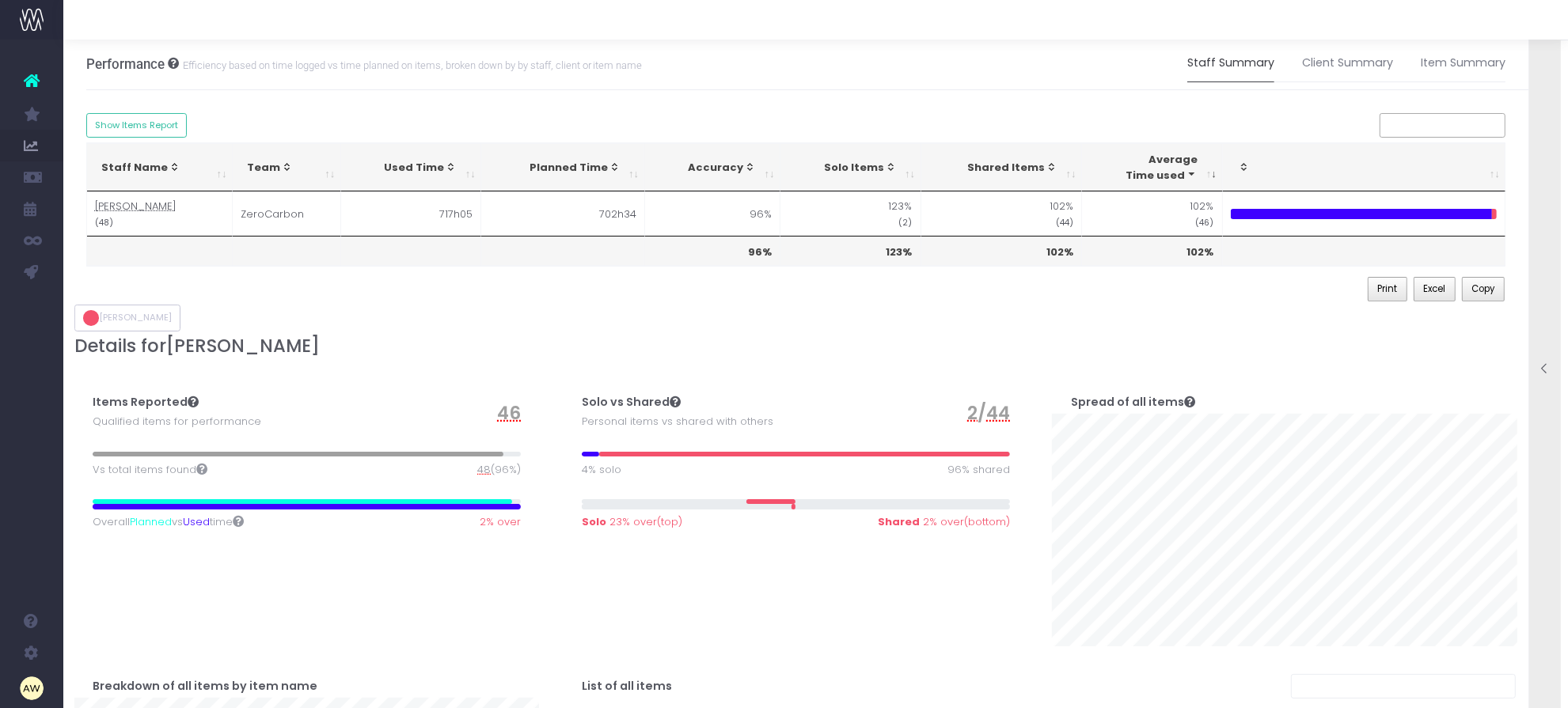
scroll to position [0, 0]
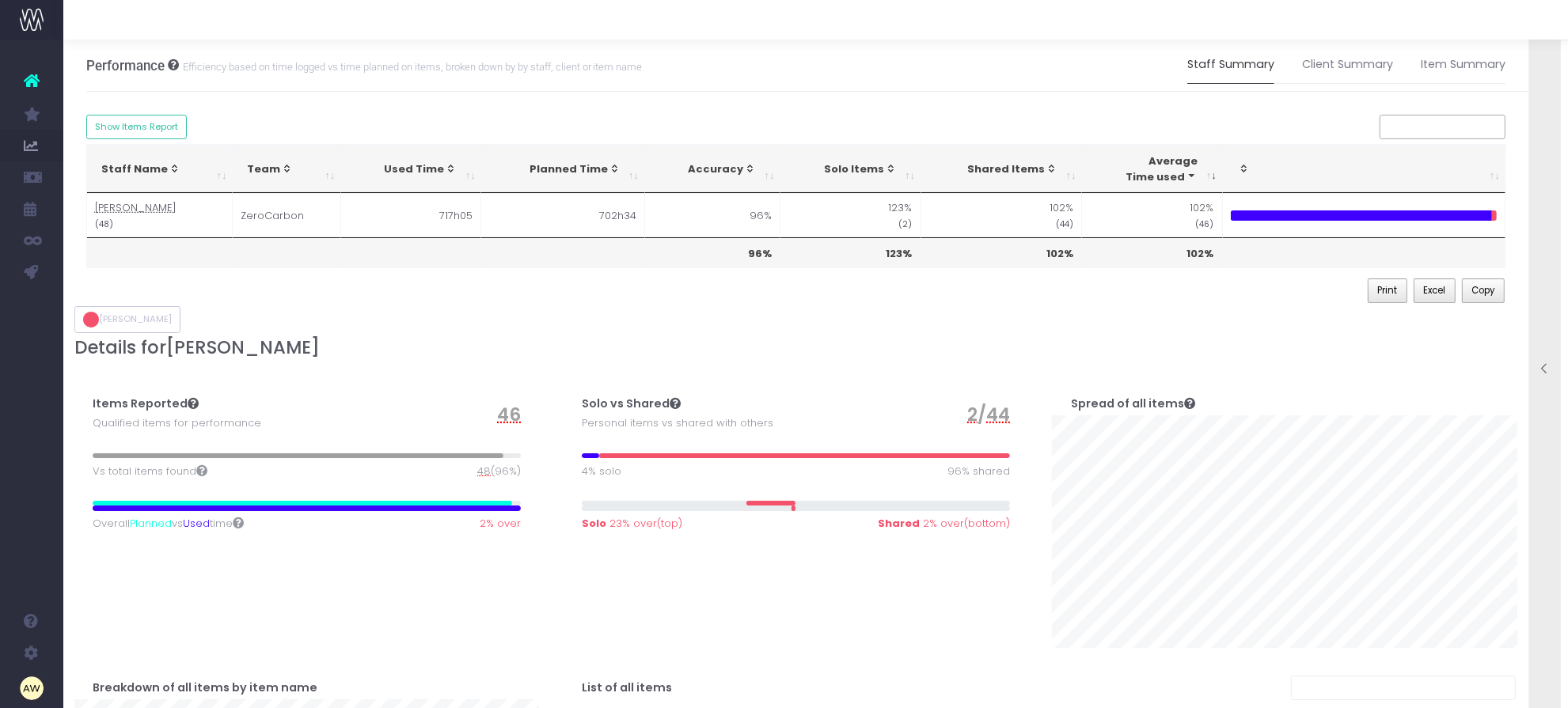
click at [1542, 369] on icon at bounding box center [1546, 370] width 14 height 14
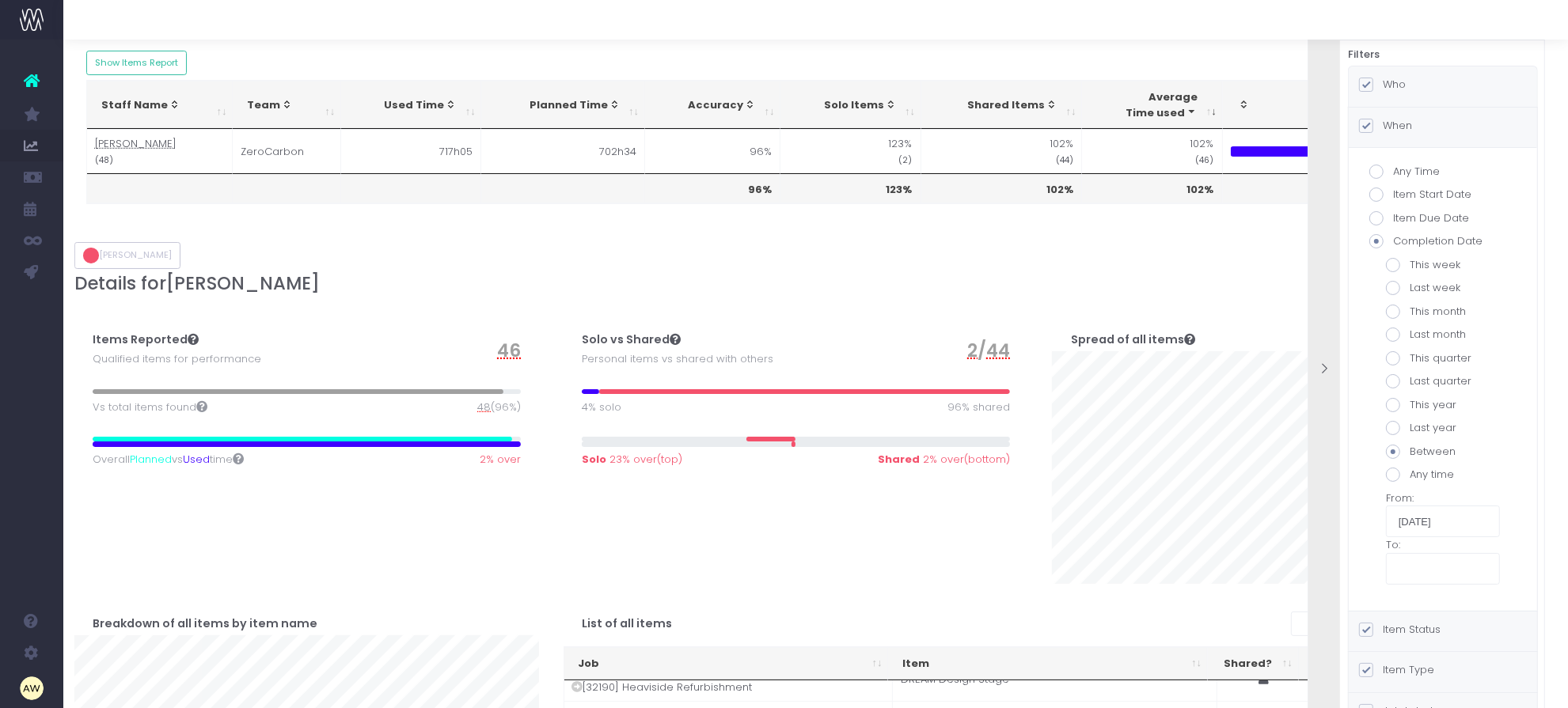
scroll to position [98, 0]
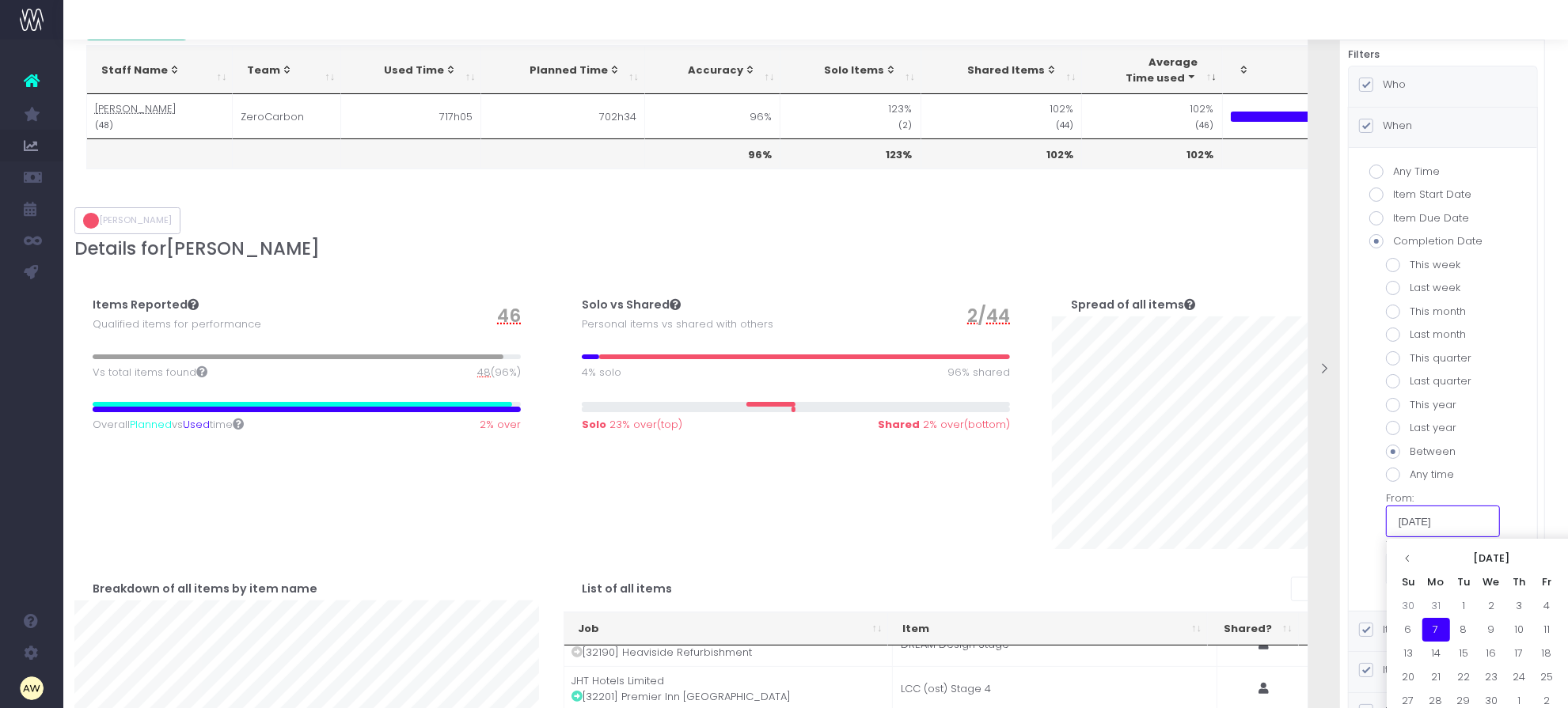
click at [1439, 523] on input "[DATE]" at bounding box center [1443, 521] width 114 height 31
click at [1564, 556] on th at bounding box center [1575, 559] width 27 height 23
click at [1461, 631] on td "3" at bounding box center [1464, 630] width 27 height 23
type input "[DATE]"
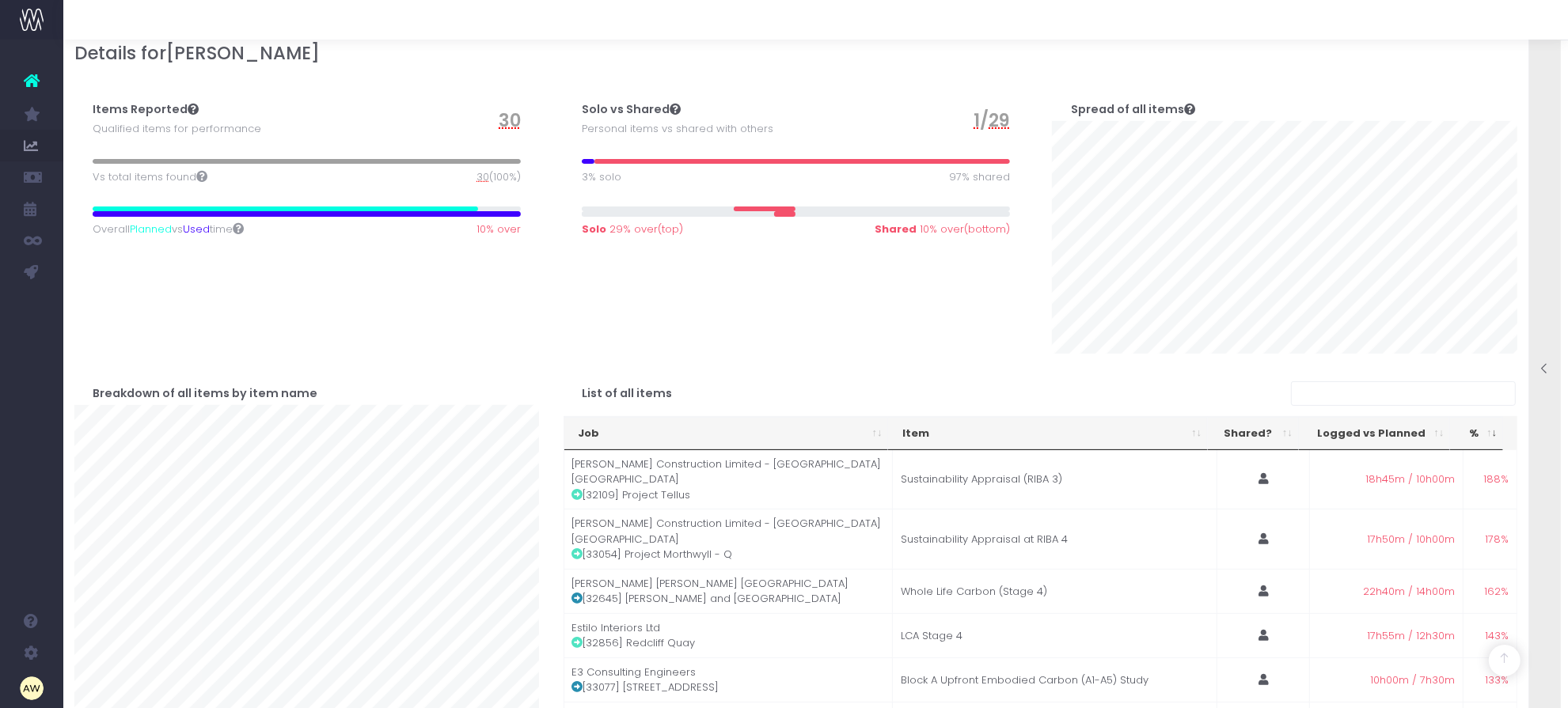
scroll to position [296, 0]
click at [564, 342] on div "Solo vs Shared Personal items vs shared with others 1 / 29 3% solo 97% shared S…" at bounding box center [795, 209] width 489 height 284
drag, startPoint x: 1540, startPoint y: 341, endPoint x: 1540, endPoint y: 305, distance: 36.0
click at [1540, 305] on div at bounding box center [1545, 370] width 31 height 707
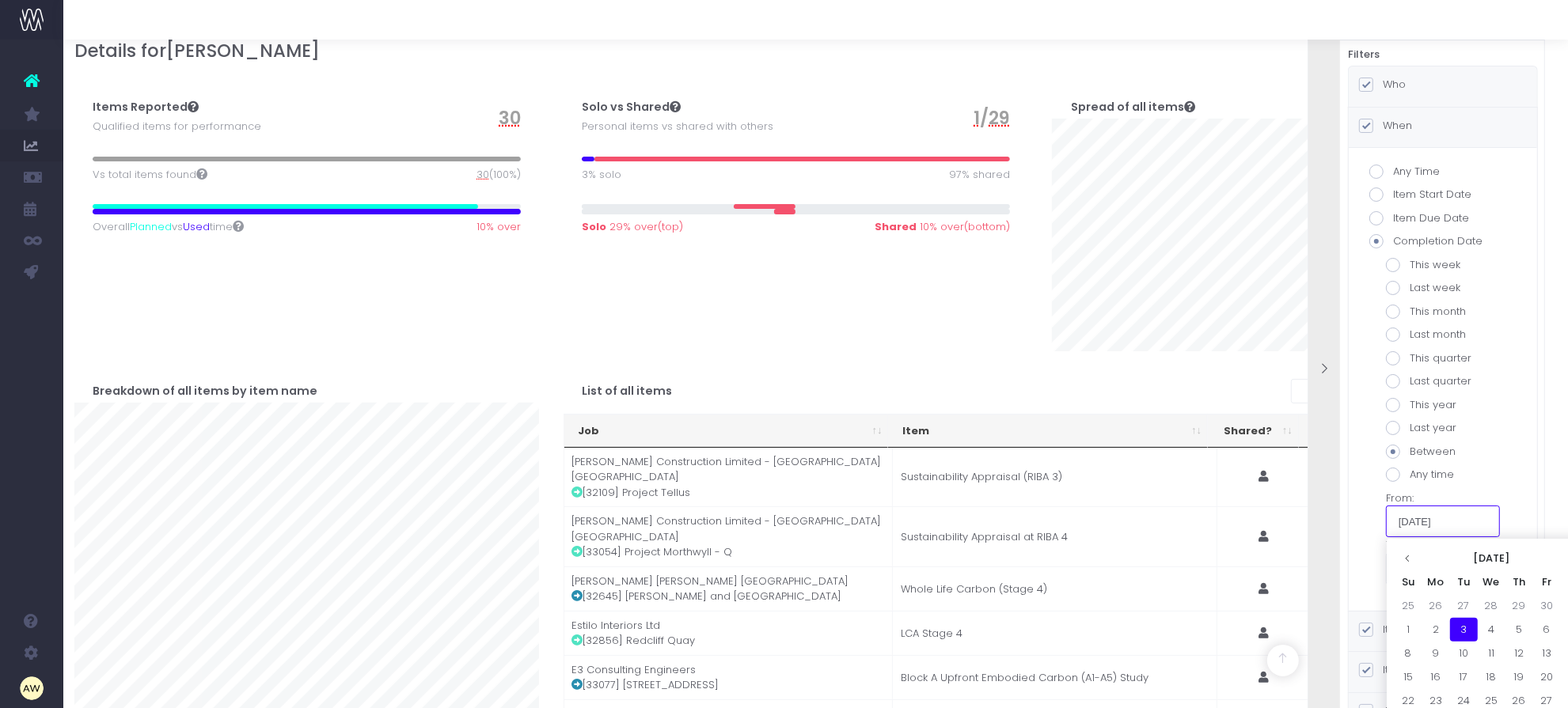
click at [1435, 522] on input "[DATE]" at bounding box center [1443, 521] width 114 height 31
click at [996, 362] on div "List of all items Job Item Shared? Logged vs Planned % Job Item Shared? Logged …" at bounding box center [1041, 595] width 954 height 489
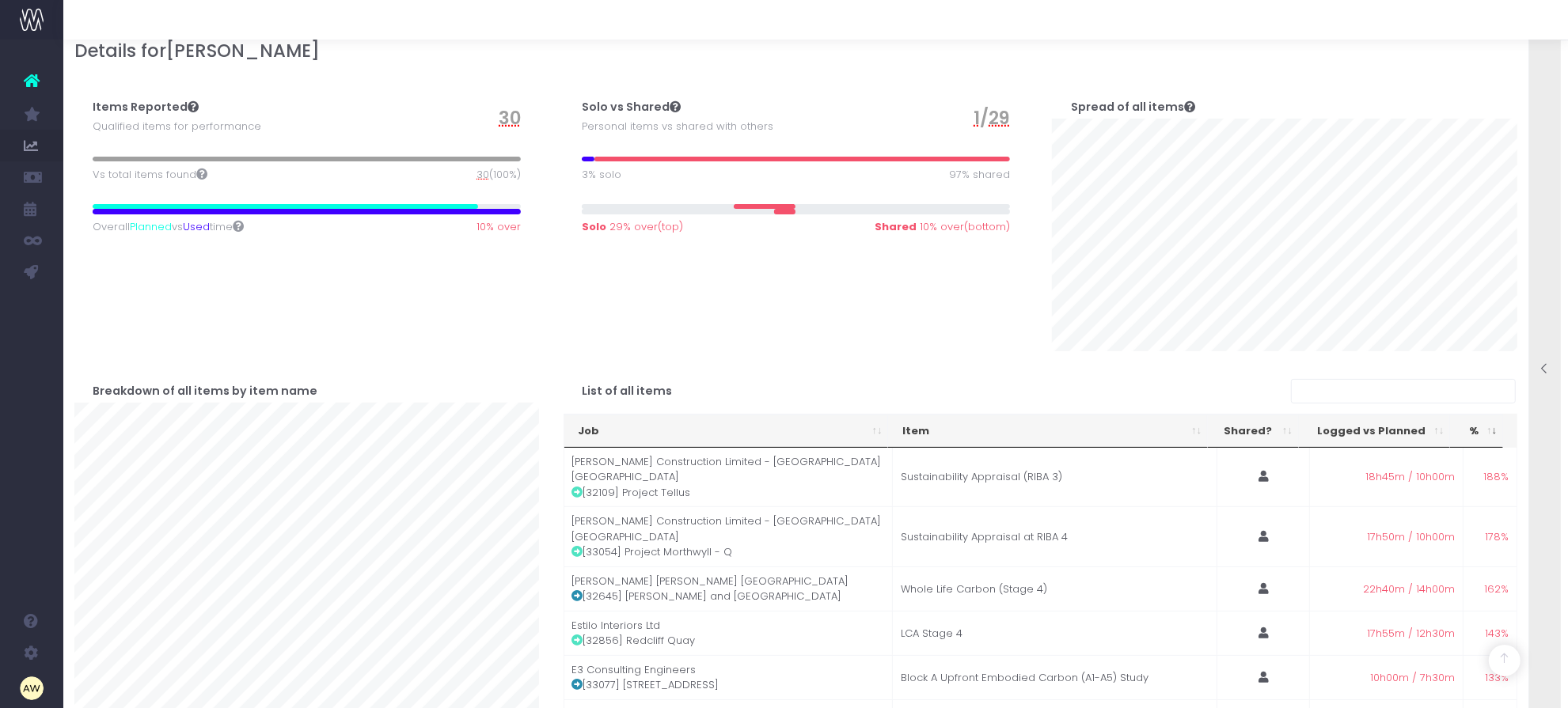
click at [546, 314] on div "Items Reported Qualified items for performance 30 Vs total items found 30 (100%…" at bounding box center [306, 209] width 489 height 284
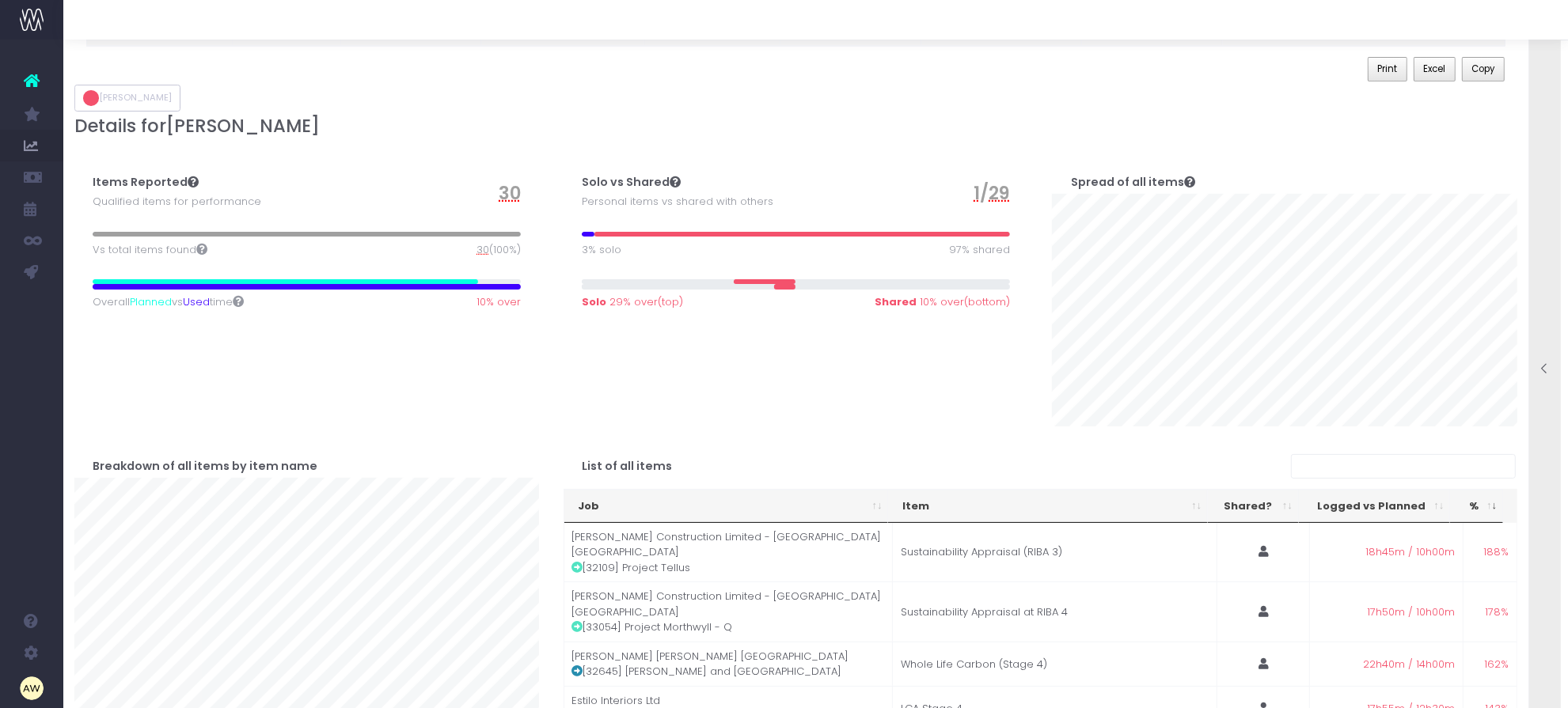
scroll to position [0, 0]
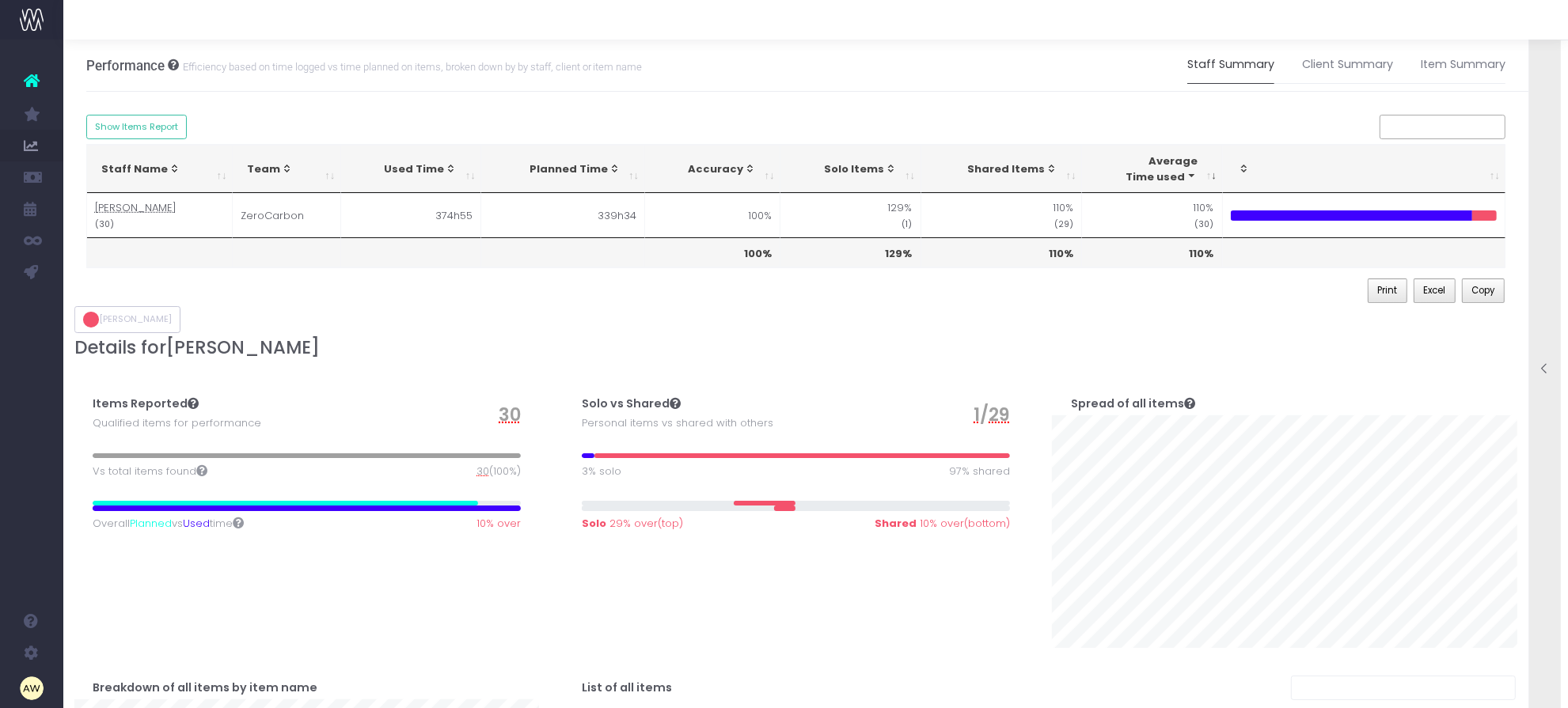
click at [1544, 363] on icon at bounding box center [1546, 370] width 14 height 14
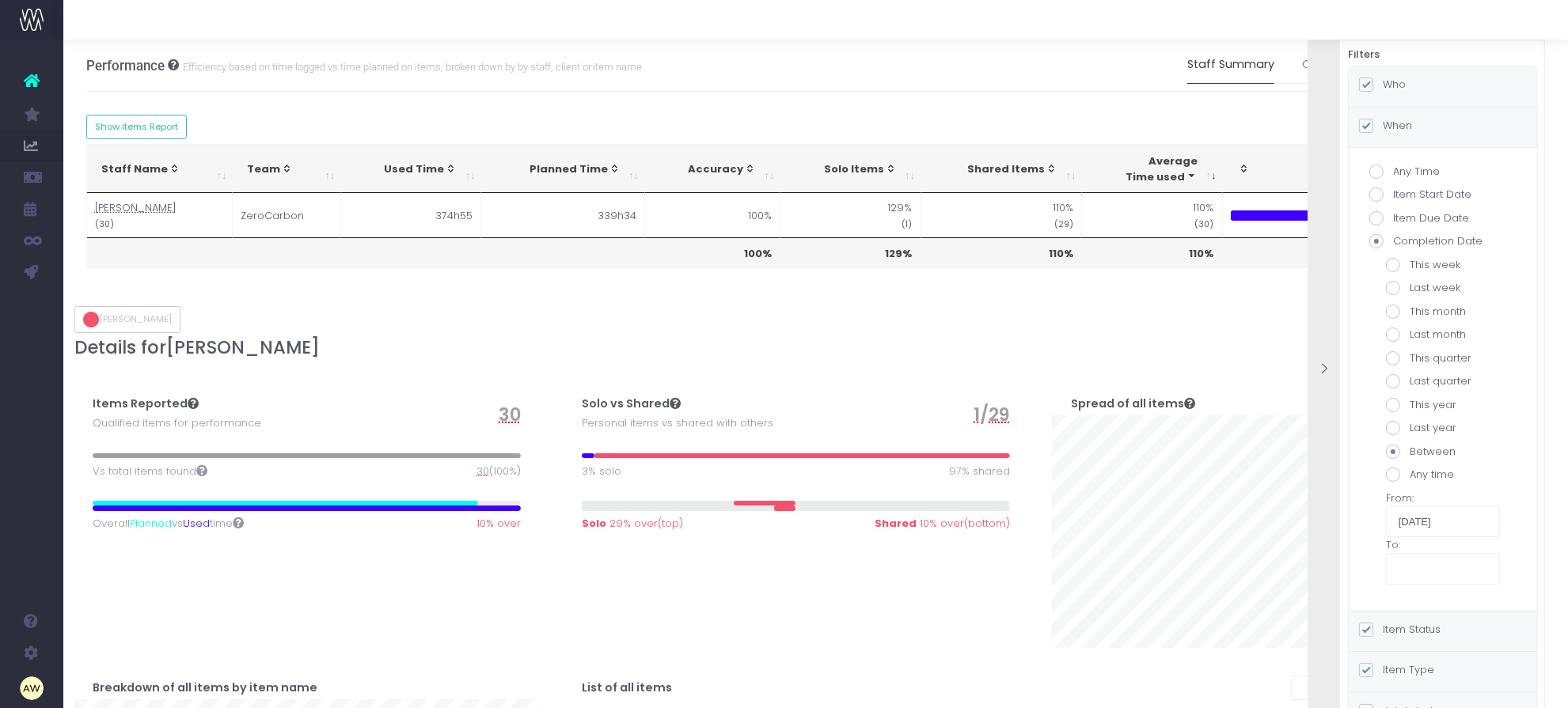
click at [1437, 425] on label "Last year" at bounding box center [1443, 428] width 114 height 16
click at [1421, 425] on input "Last year" at bounding box center [1415, 425] width 11 height 11
radio input "true"
